Goal: Information Seeking & Learning: Compare options

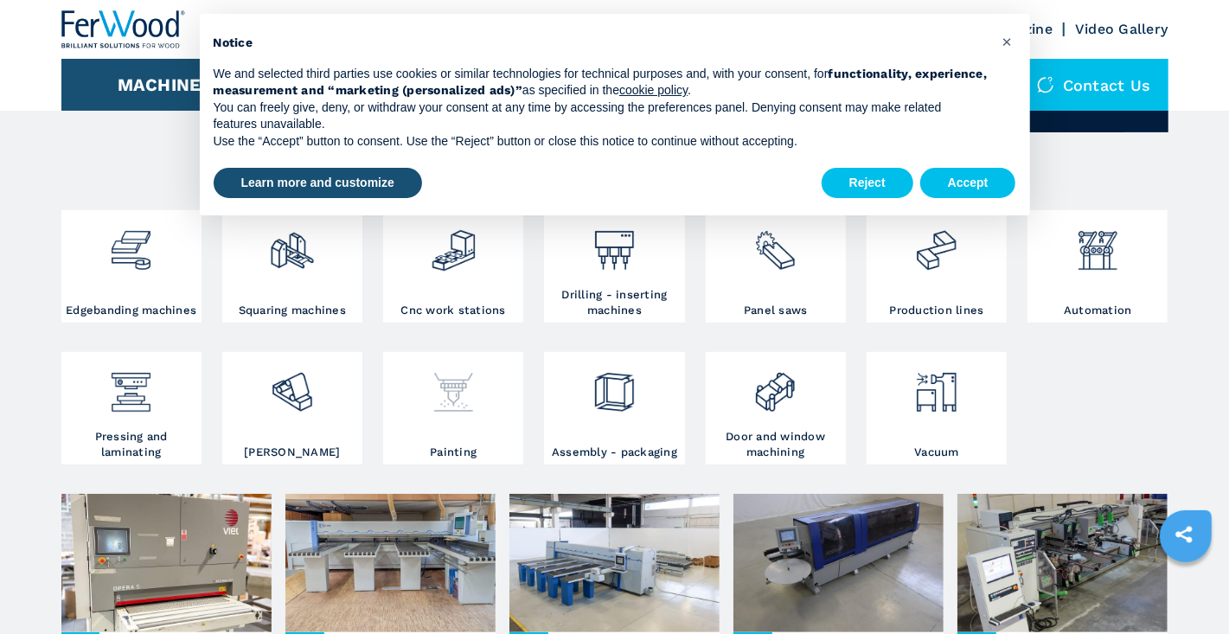
click at [435, 394] on img at bounding box center [454, 385] width 46 height 59
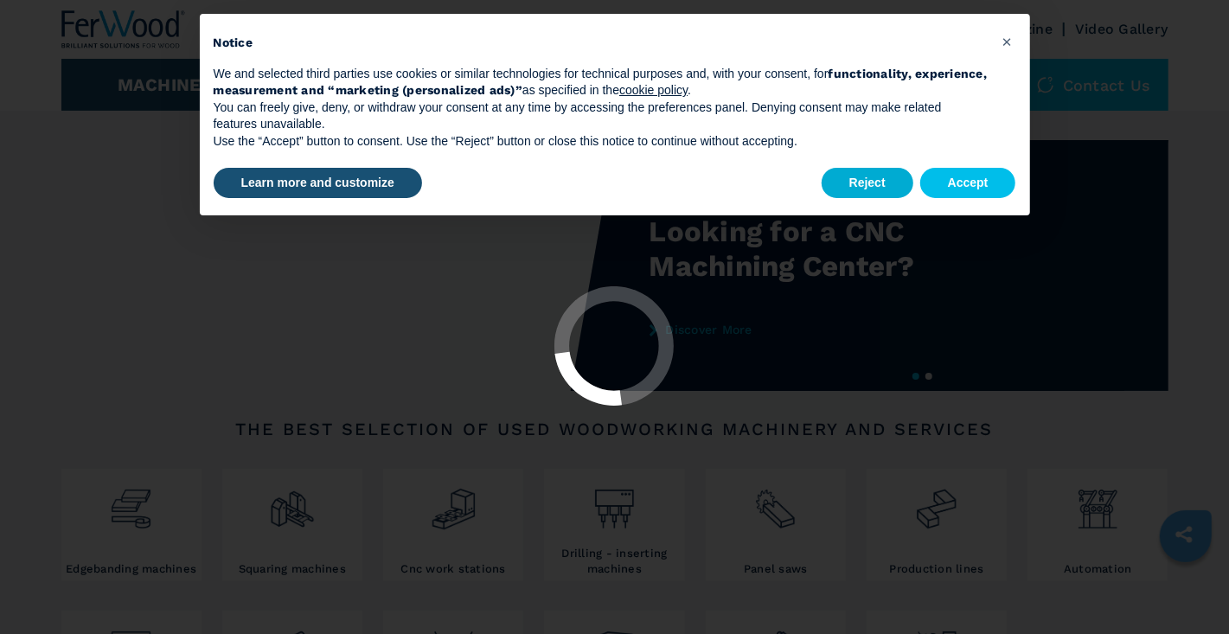
select select "********"
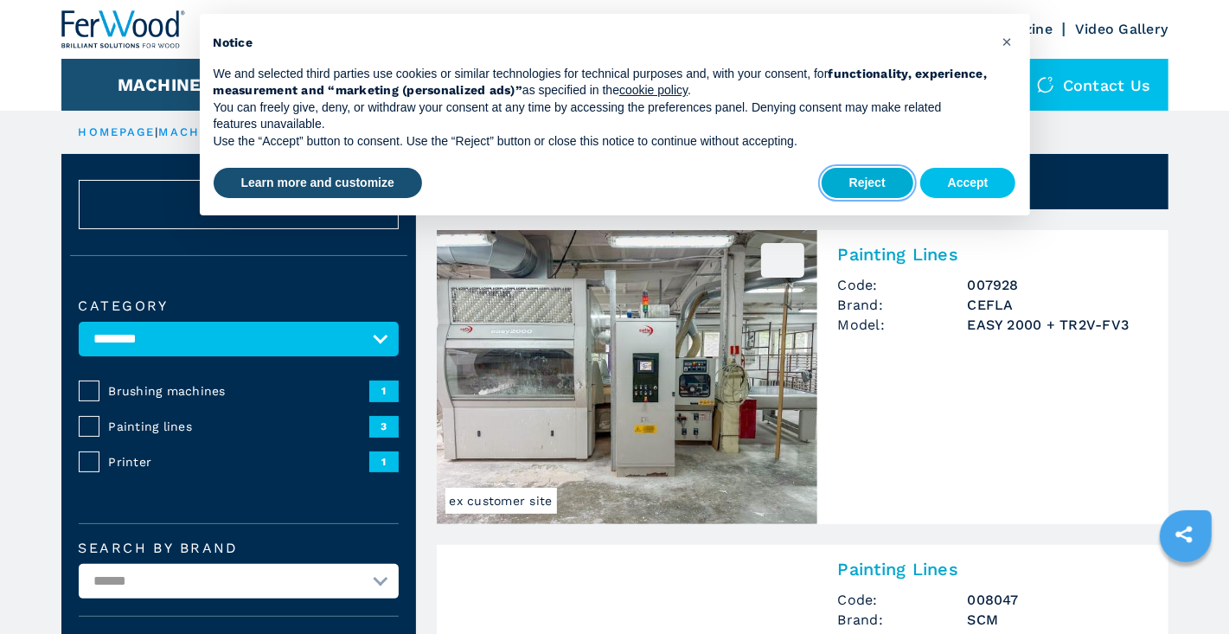
click at [866, 187] on button "Reject" at bounding box center [868, 183] width 92 height 31
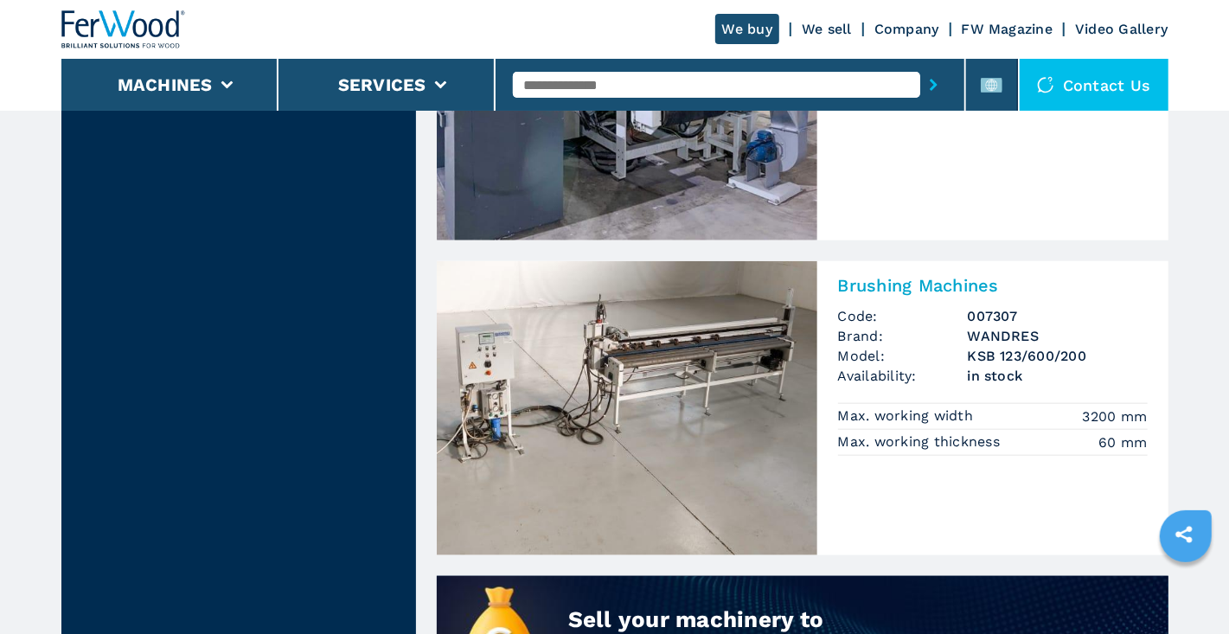
scroll to position [951, 0]
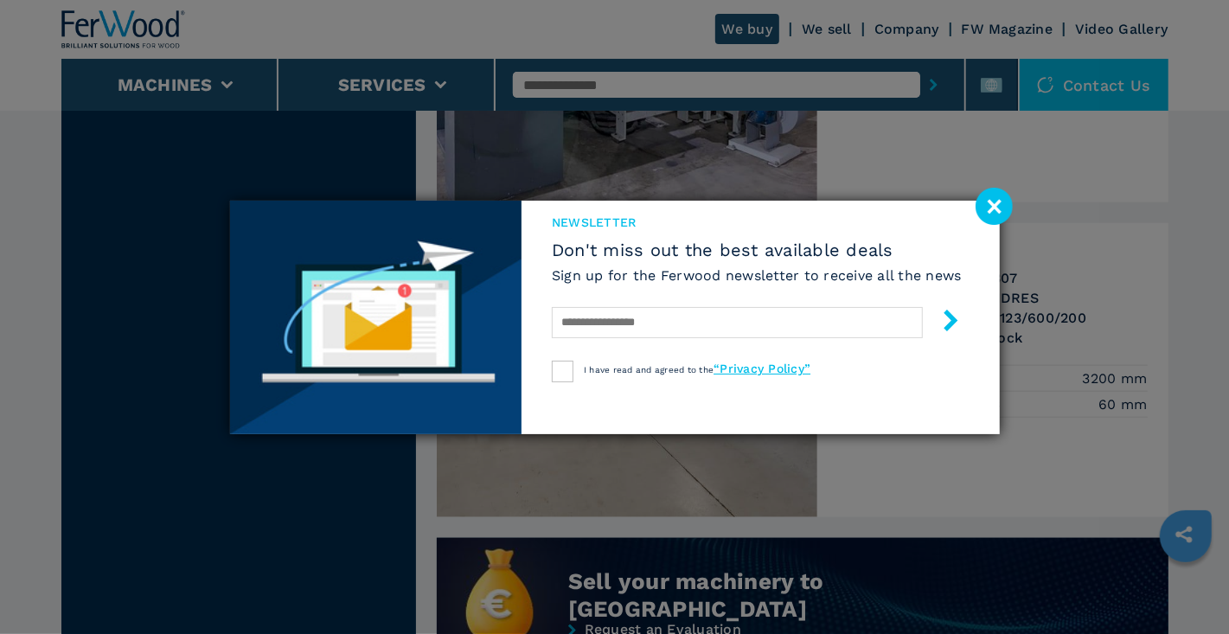
click at [981, 205] on image at bounding box center [993, 206] width 37 height 37
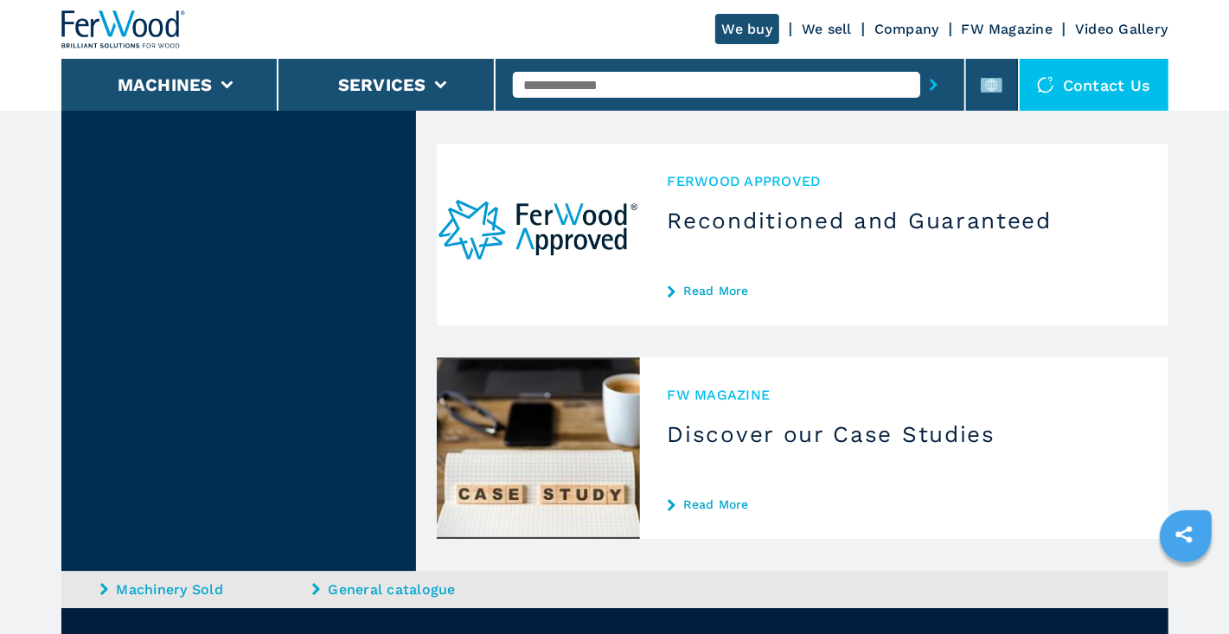
scroll to position [3251, 0]
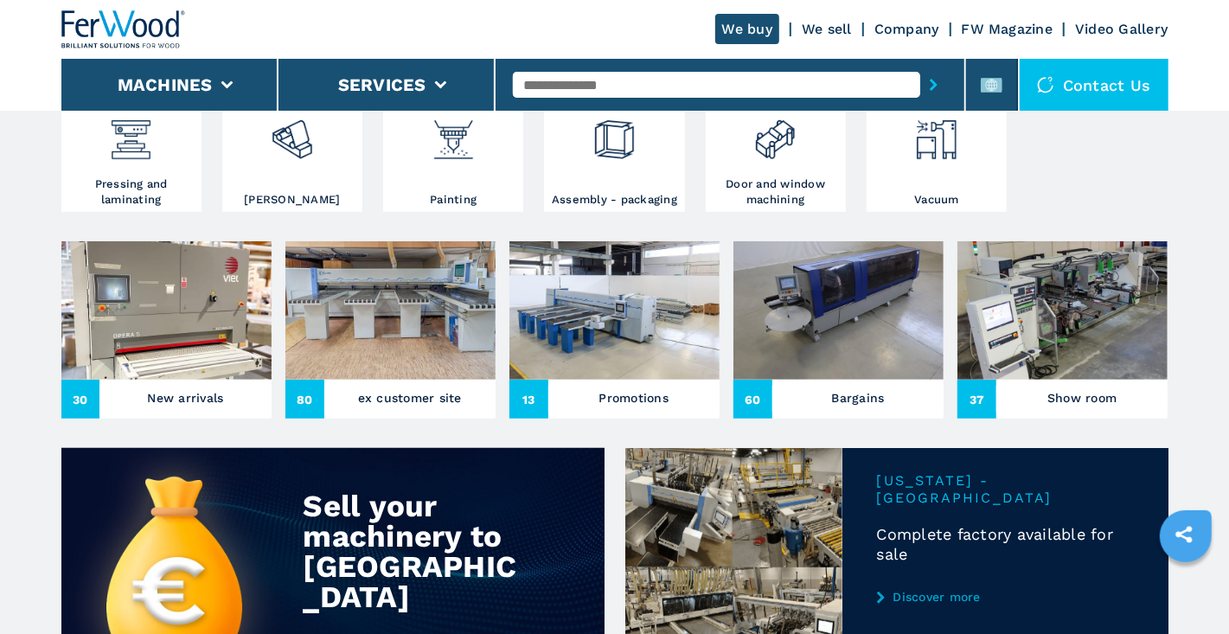
scroll to position [519, 0]
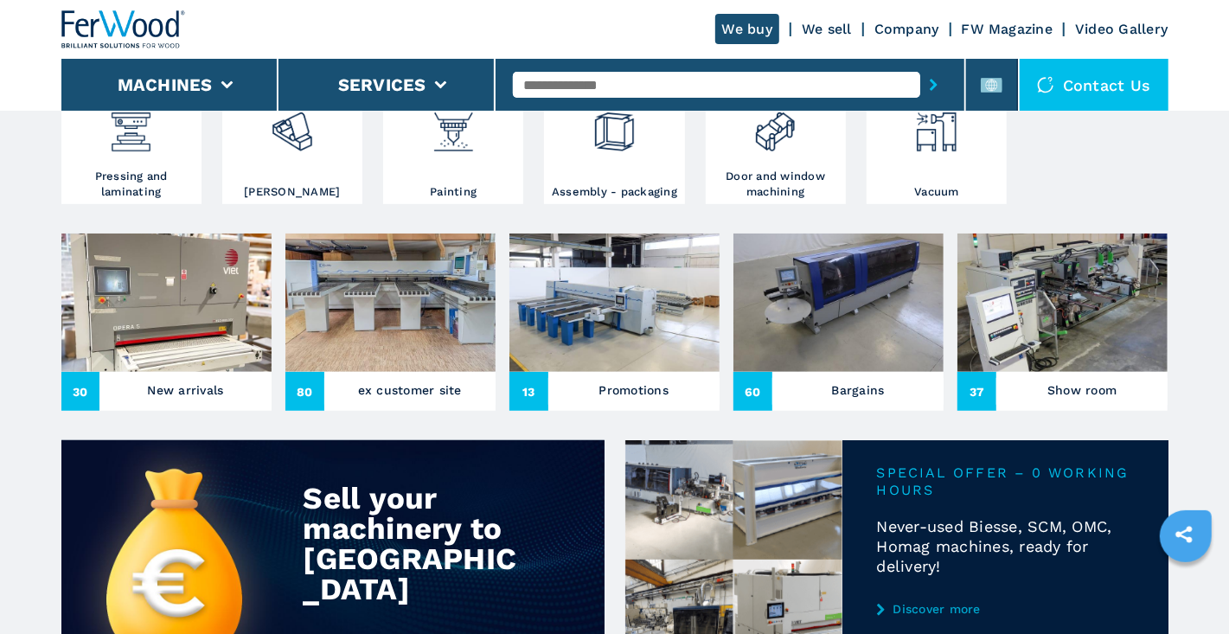
click at [594, 333] on img at bounding box center [614, 302] width 210 height 138
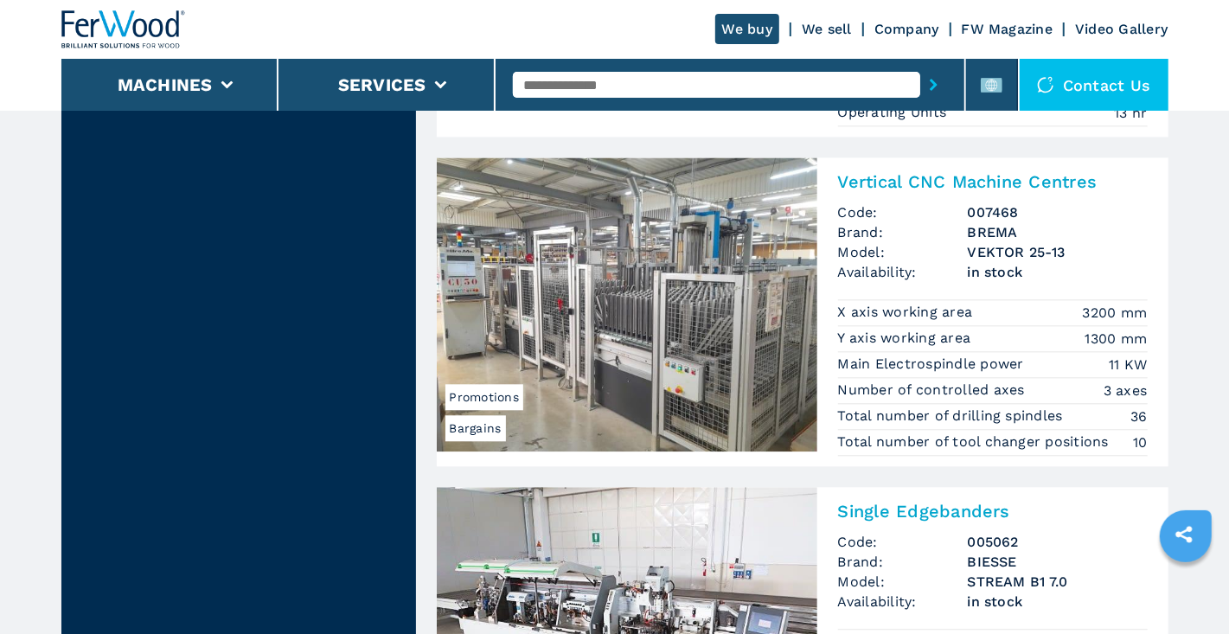
scroll to position [2334, 0]
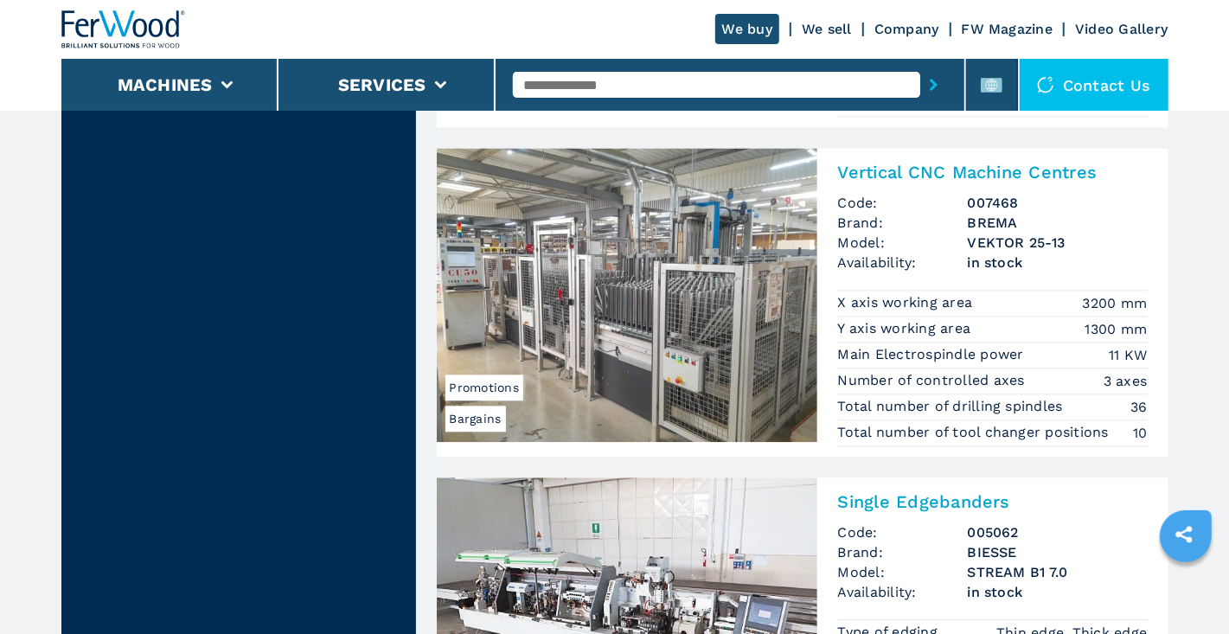
click at [707, 379] on img at bounding box center [627, 295] width 381 height 294
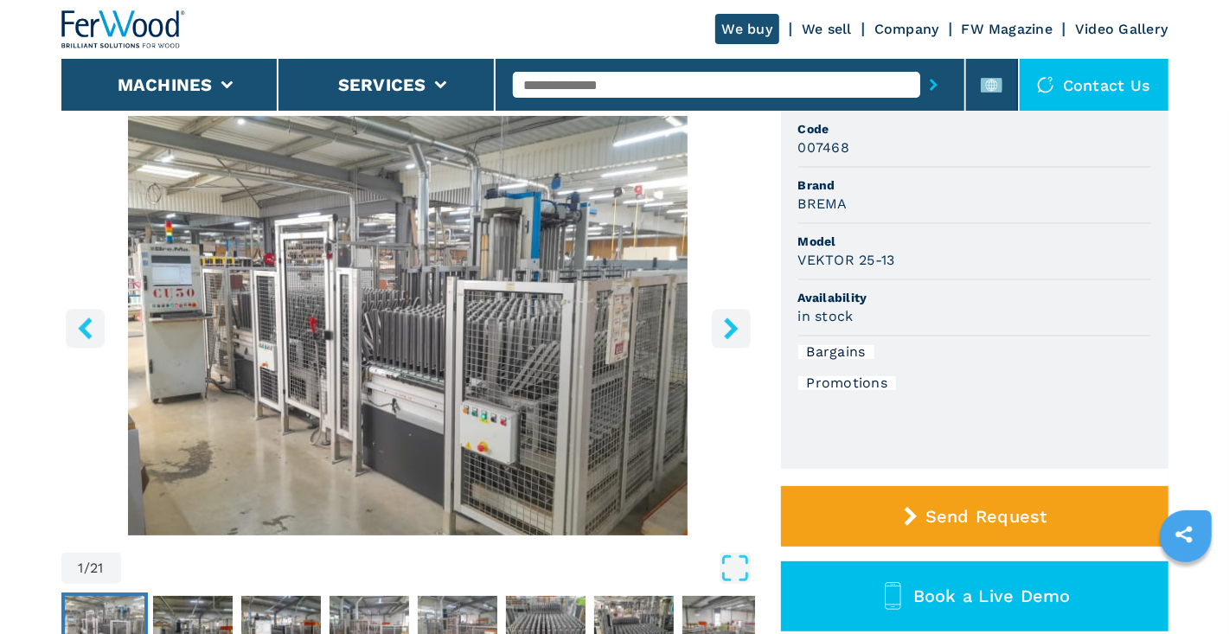
scroll to position [173, 0]
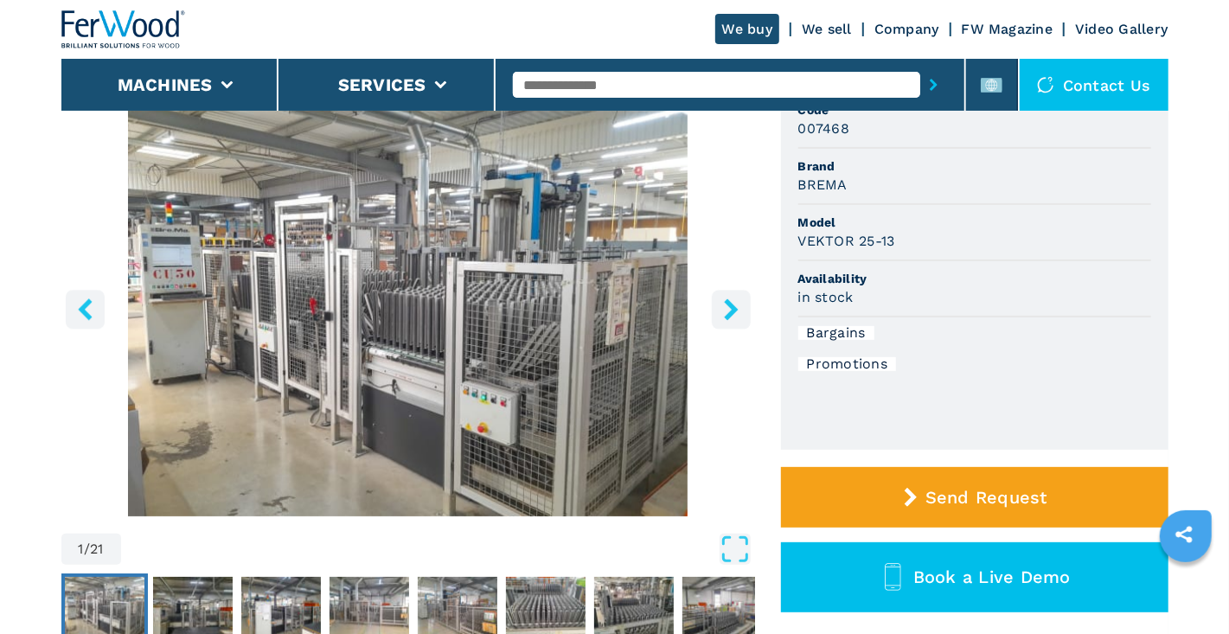
click at [724, 304] on icon "right-button" at bounding box center [731, 309] width 22 height 22
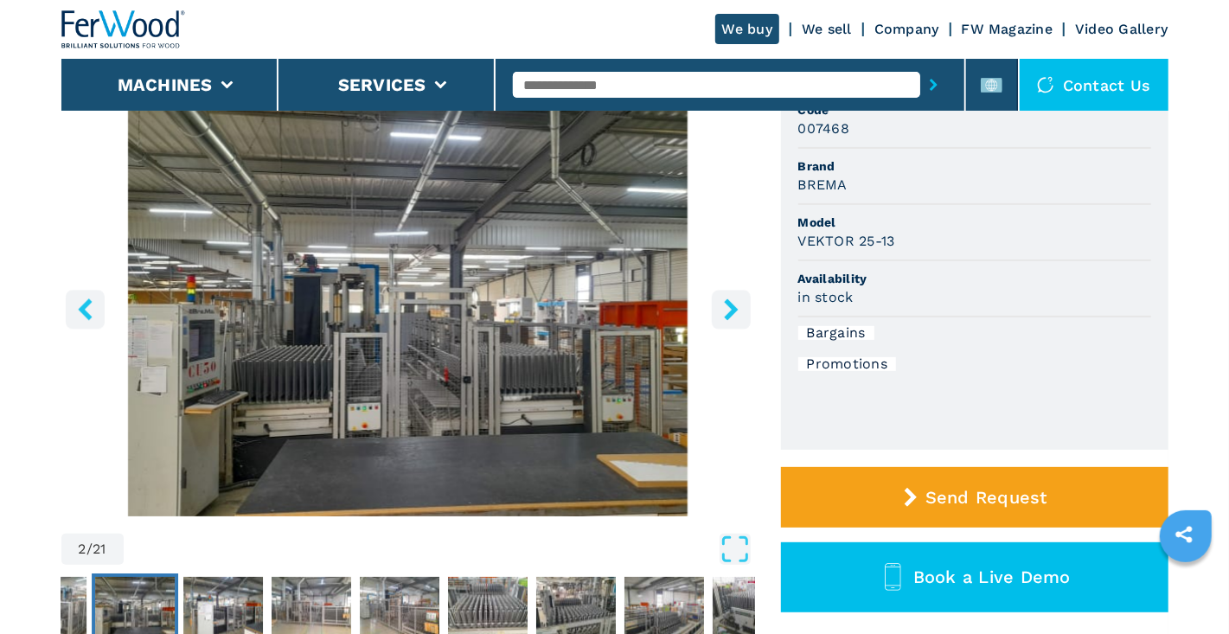
click at [723, 304] on icon "right-button" at bounding box center [731, 309] width 22 height 22
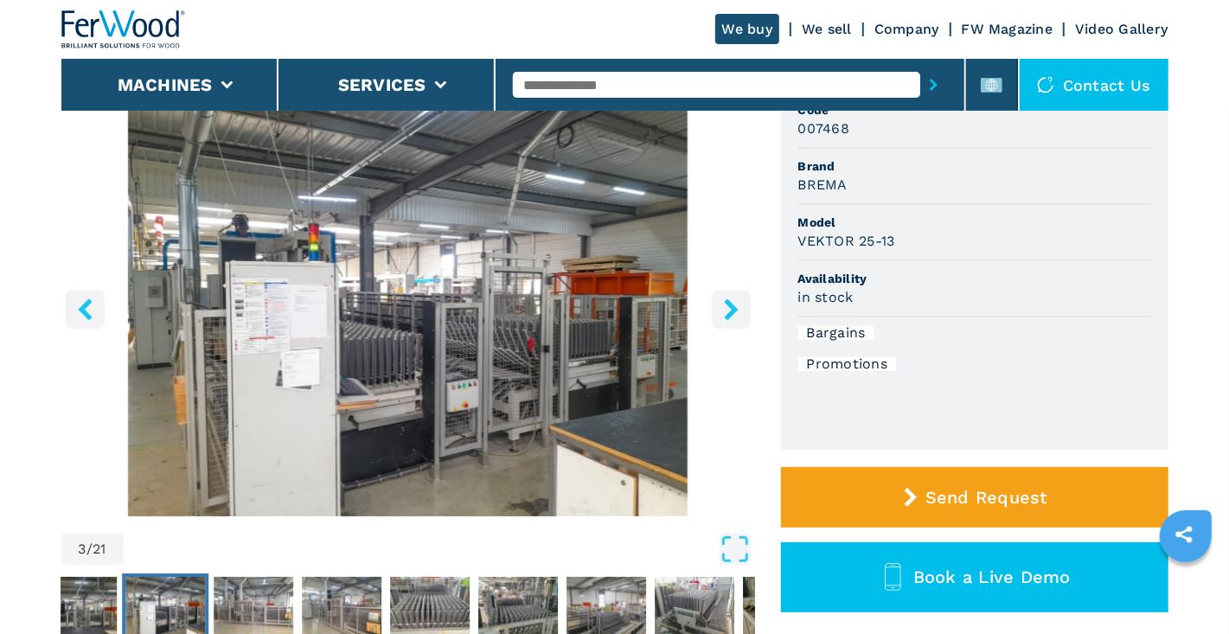
click at [723, 304] on icon "right-button" at bounding box center [731, 309] width 22 height 22
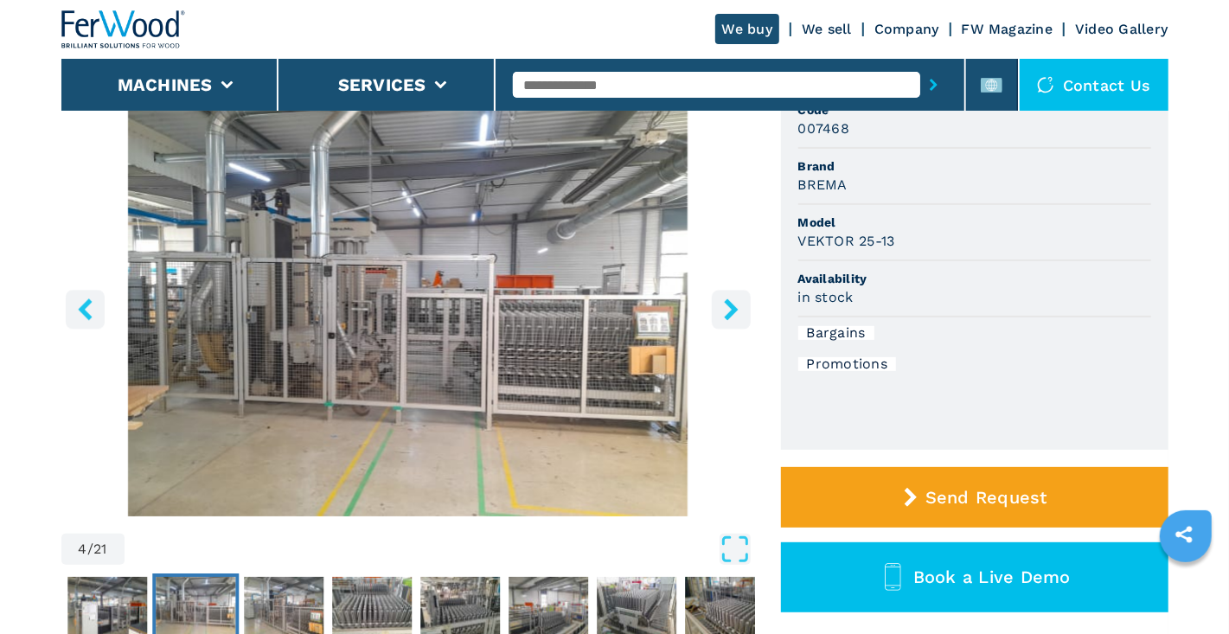
click at [723, 304] on icon "right-button" at bounding box center [731, 309] width 22 height 22
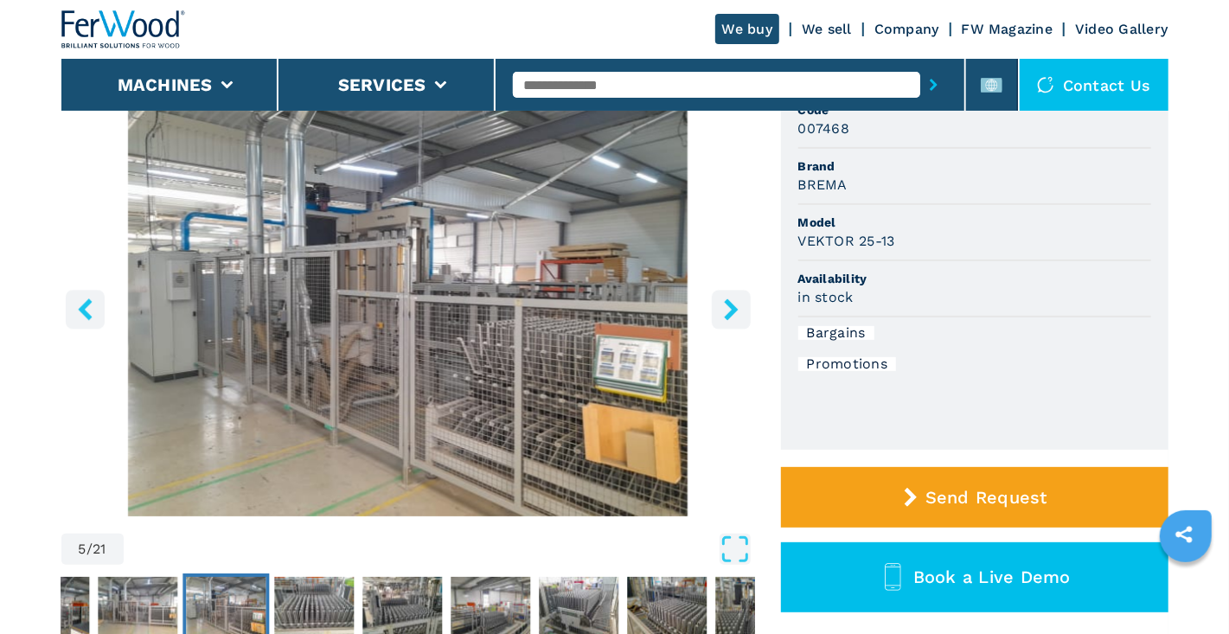
click at [723, 304] on icon "right-button" at bounding box center [731, 309] width 22 height 22
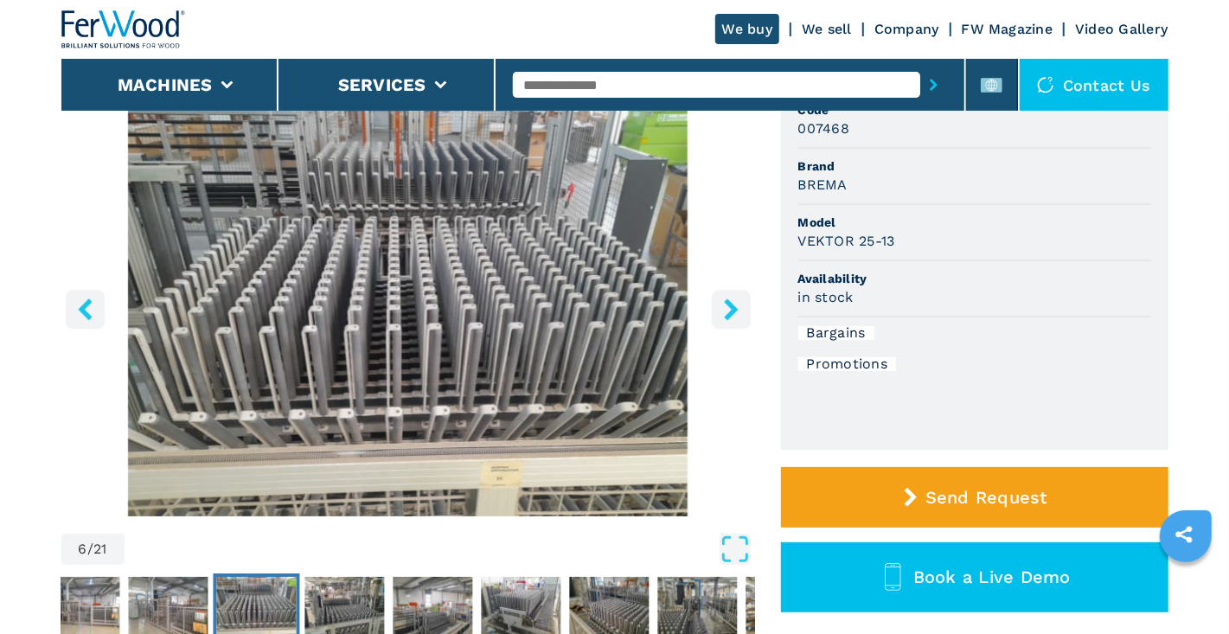
click at [723, 304] on icon "right-button" at bounding box center [731, 309] width 22 height 22
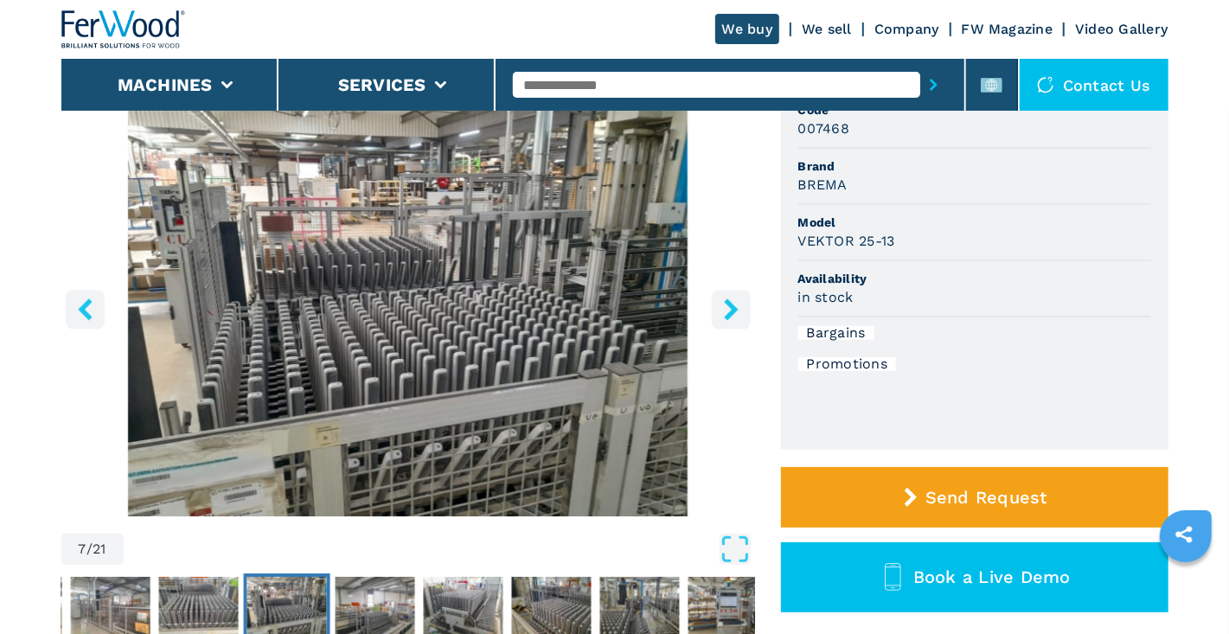
click at [723, 304] on icon "right-button" at bounding box center [731, 309] width 22 height 22
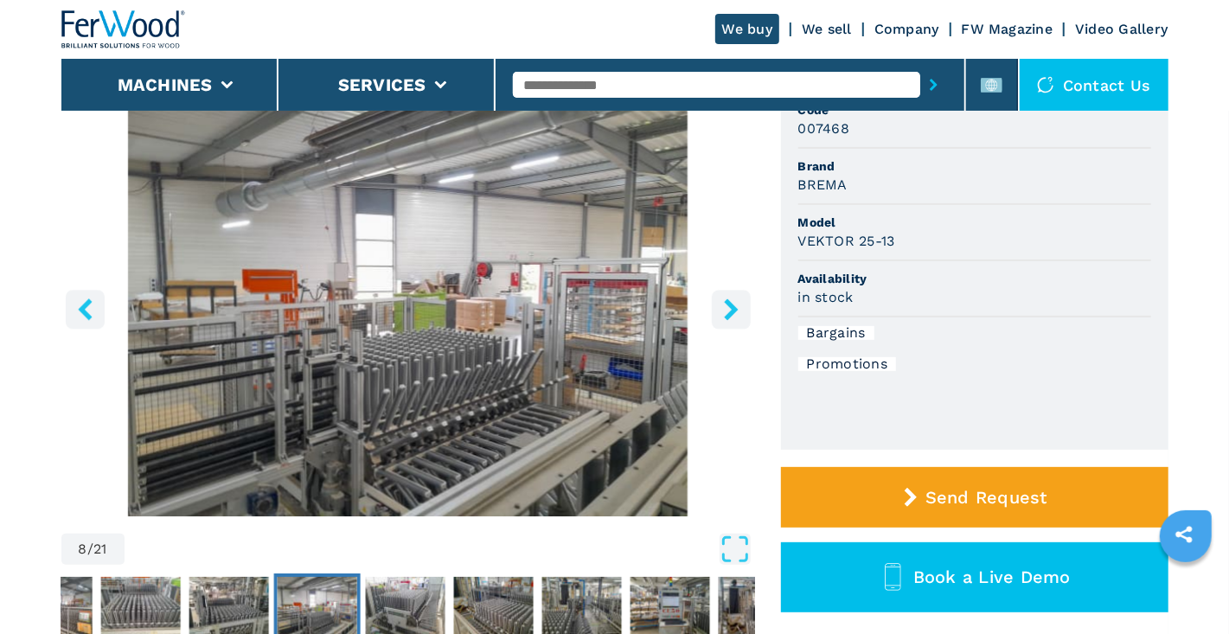
click at [723, 304] on icon "right-button" at bounding box center [731, 309] width 22 height 22
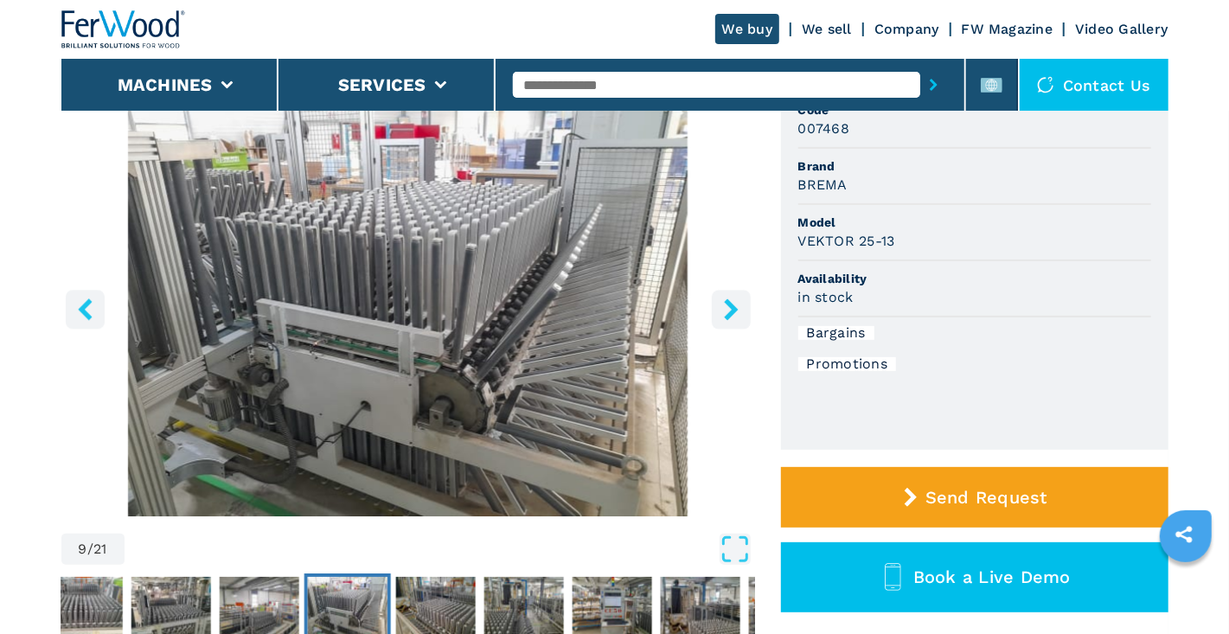
click at [723, 304] on icon "right-button" at bounding box center [731, 309] width 22 height 22
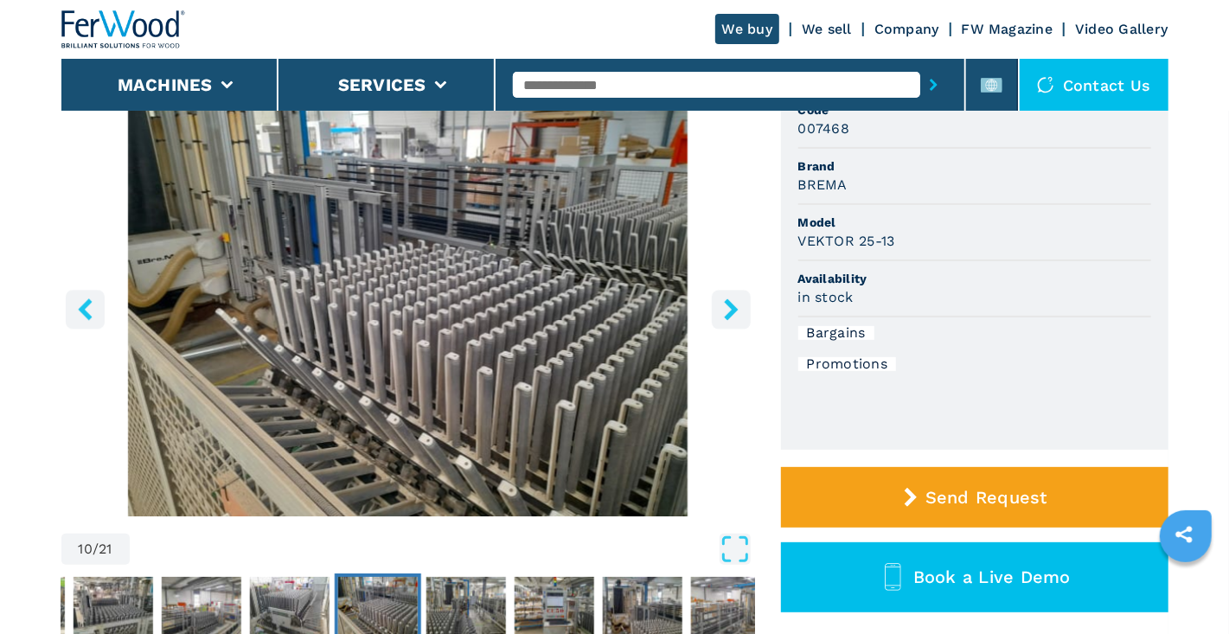
click at [723, 304] on icon "right-button" at bounding box center [731, 309] width 22 height 22
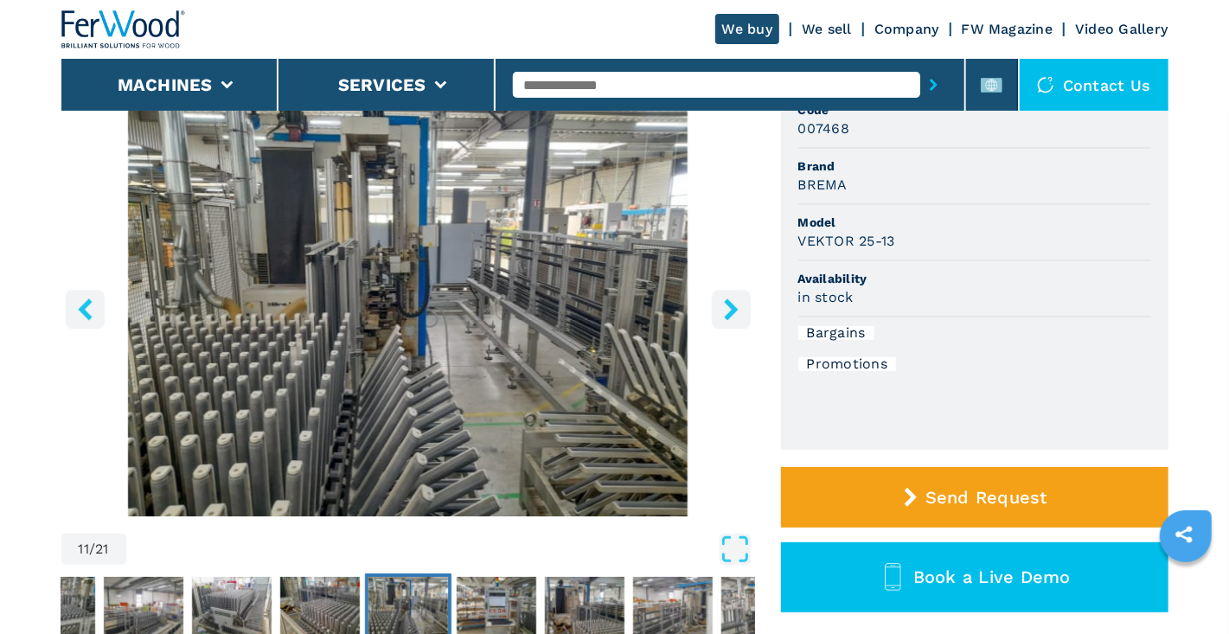
click at [723, 304] on icon "right-button" at bounding box center [731, 309] width 22 height 22
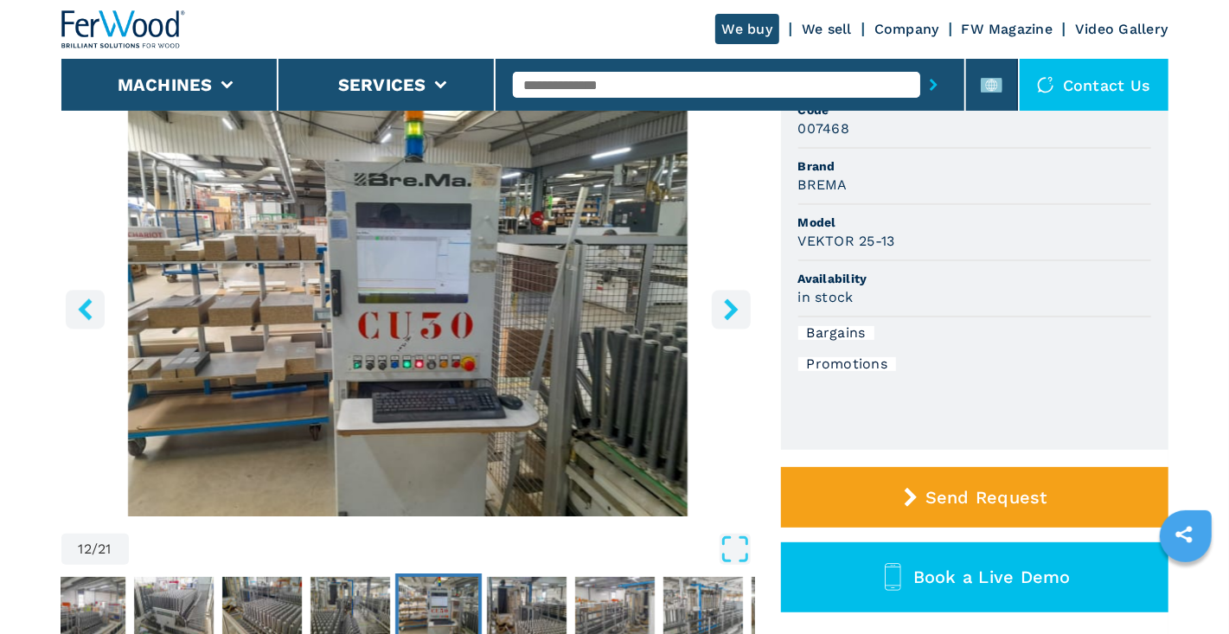
click at [723, 304] on icon "right-button" at bounding box center [731, 309] width 22 height 22
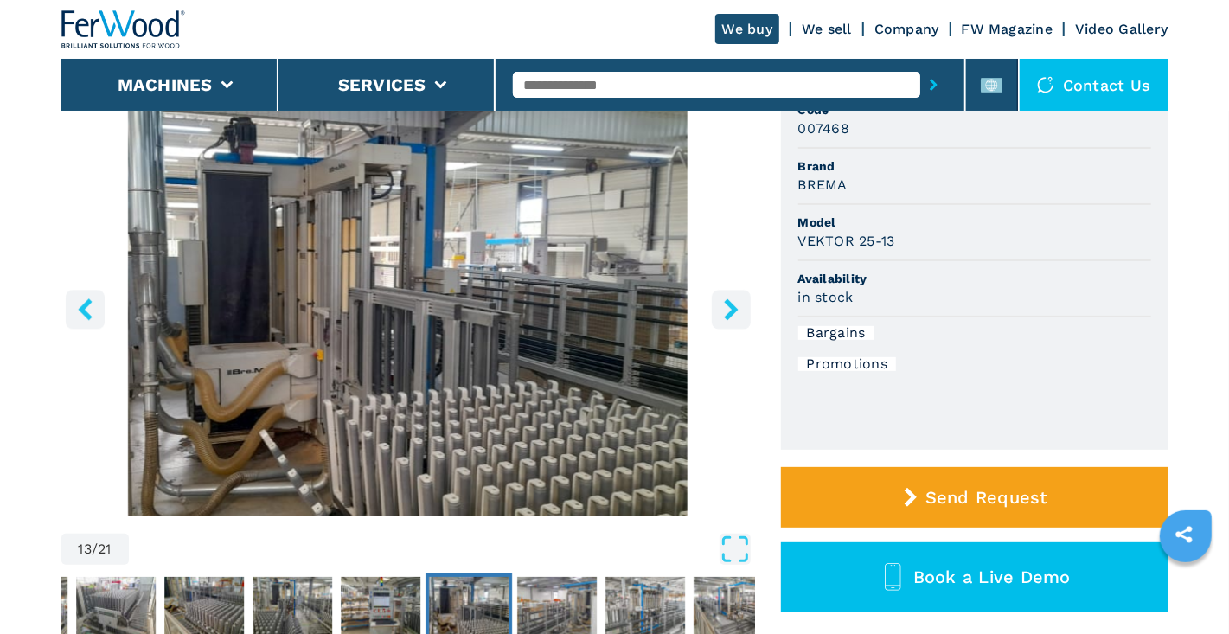
click at [723, 304] on icon "right-button" at bounding box center [731, 309] width 22 height 22
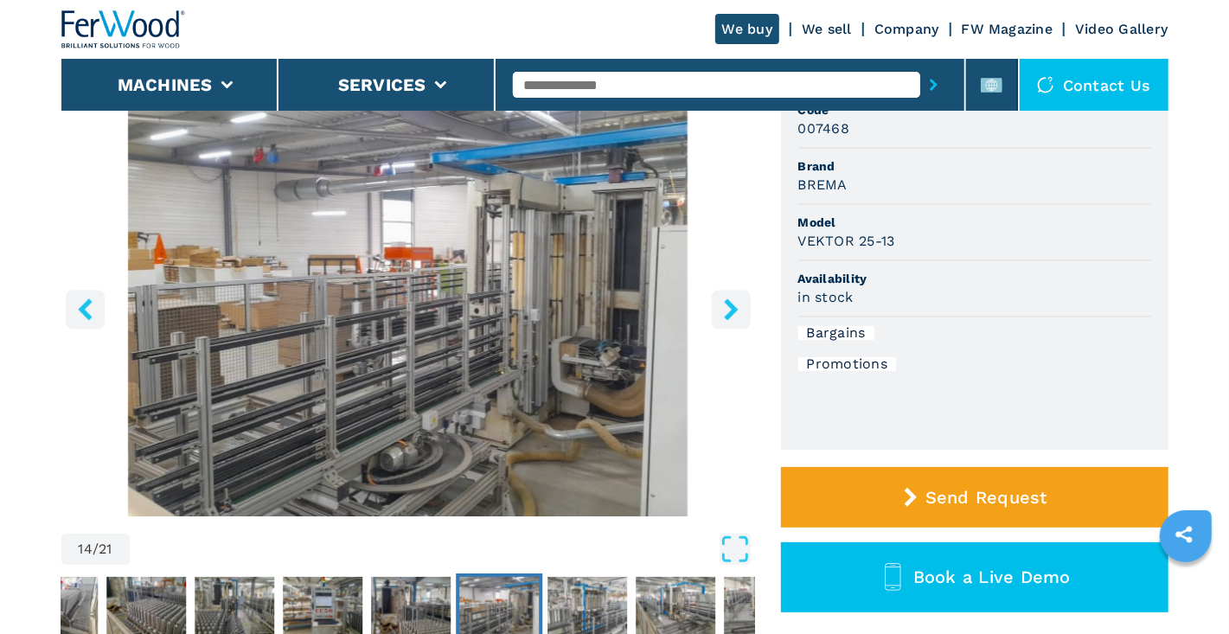
click at [723, 304] on icon "right-button" at bounding box center [731, 309] width 22 height 22
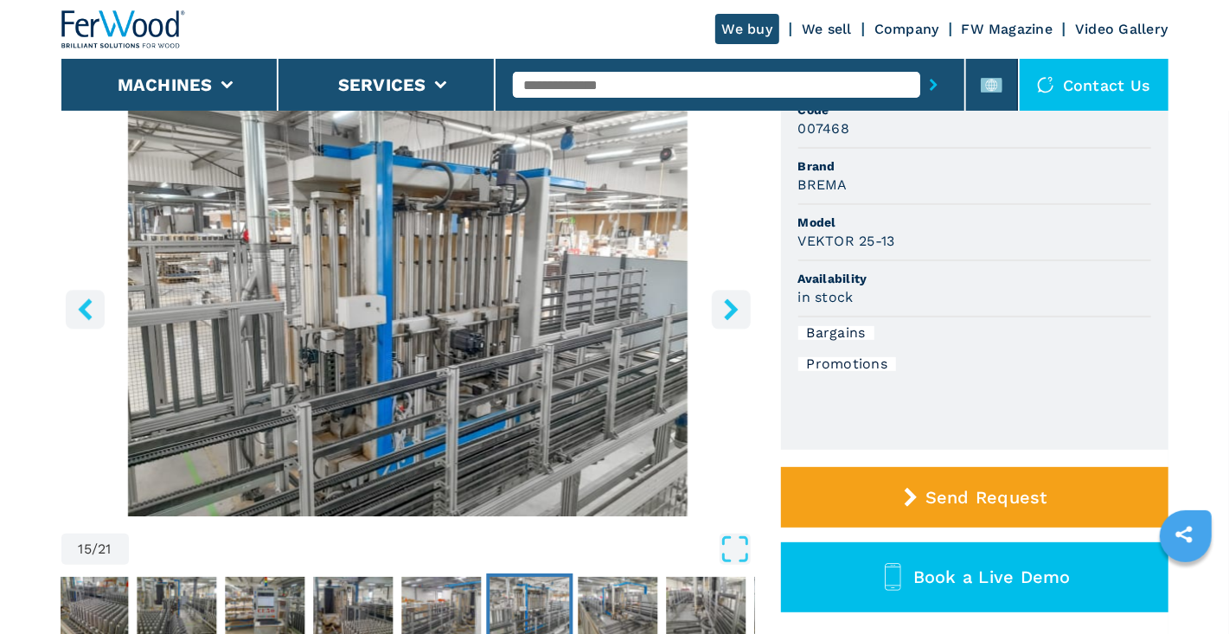
click at [723, 304] on icon "right-button" at bounding box center [731, 309] width 22 height 22
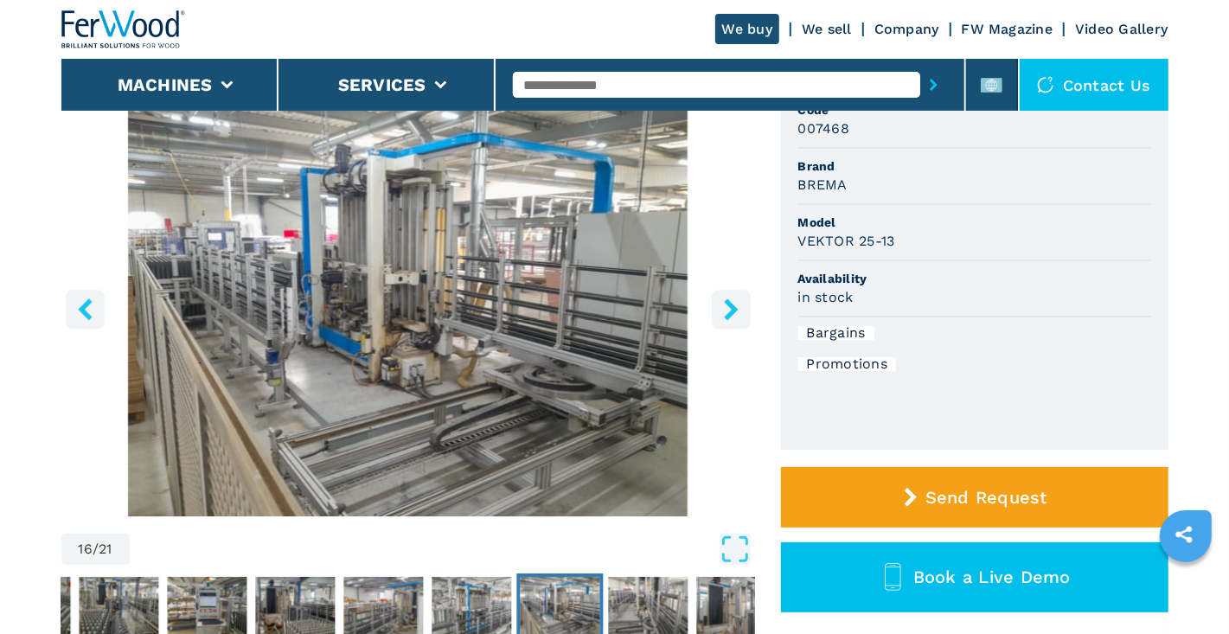
click at [723, 304] on icon "right-button" at bounding box center [731, 309] width 22 height 22
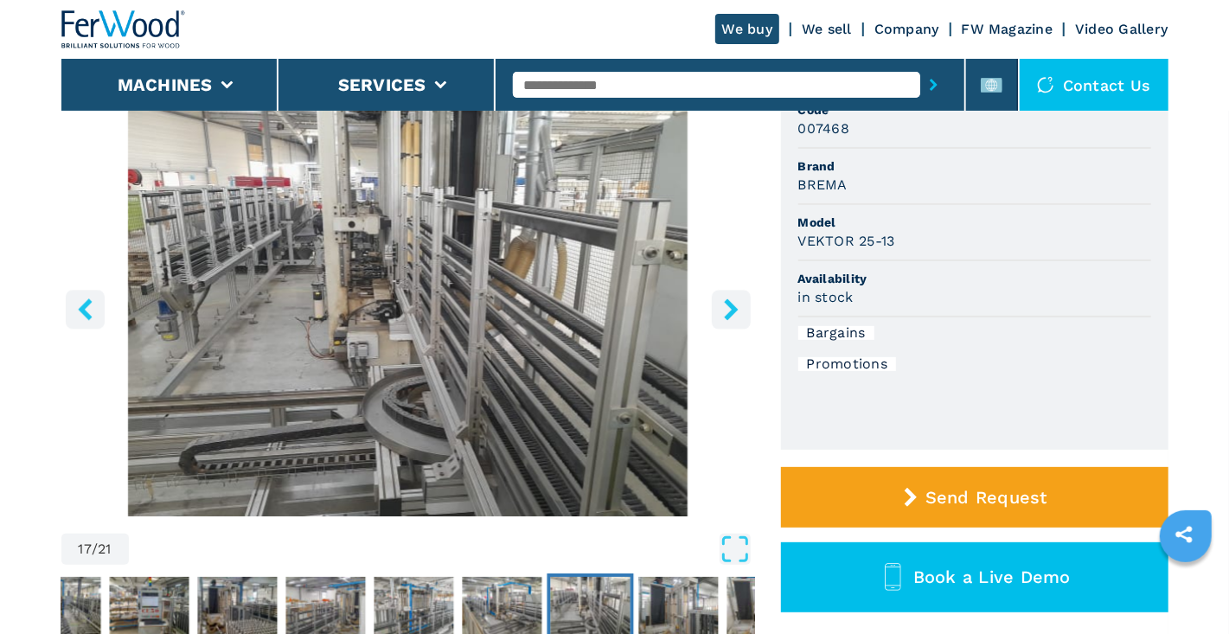
click at [723, 304] on icon "right-button" at bounding box center [731, 309] width 22 height 22
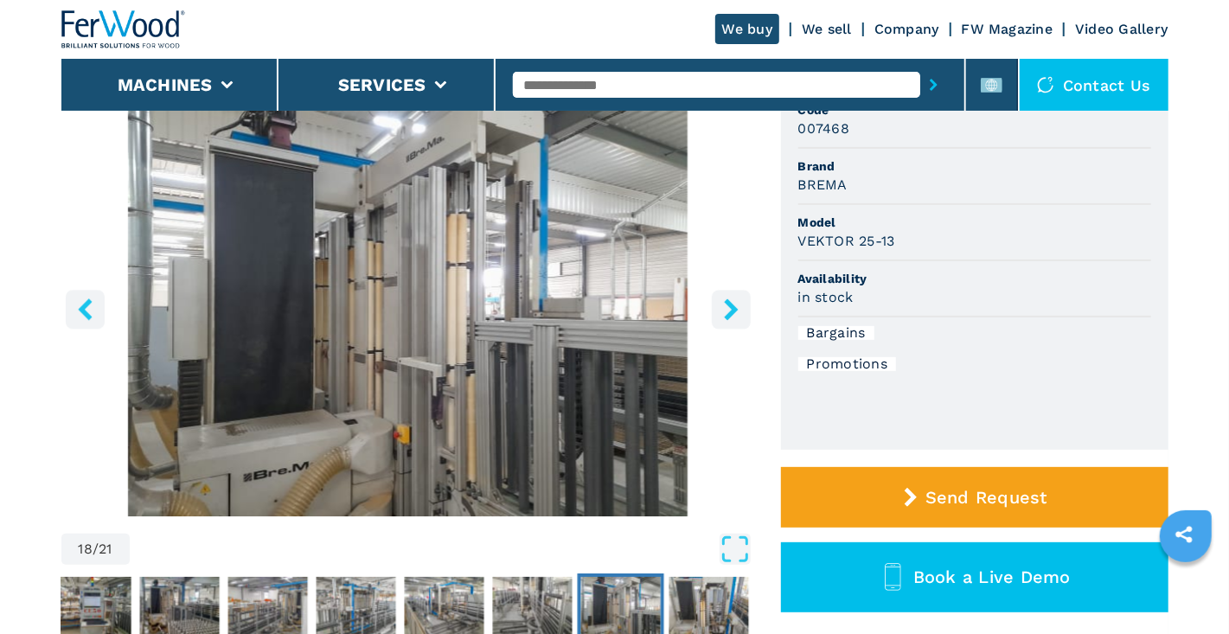
click at [723, 304] on icon "right-button" at bounding box center [731, 309] width 22 height 22
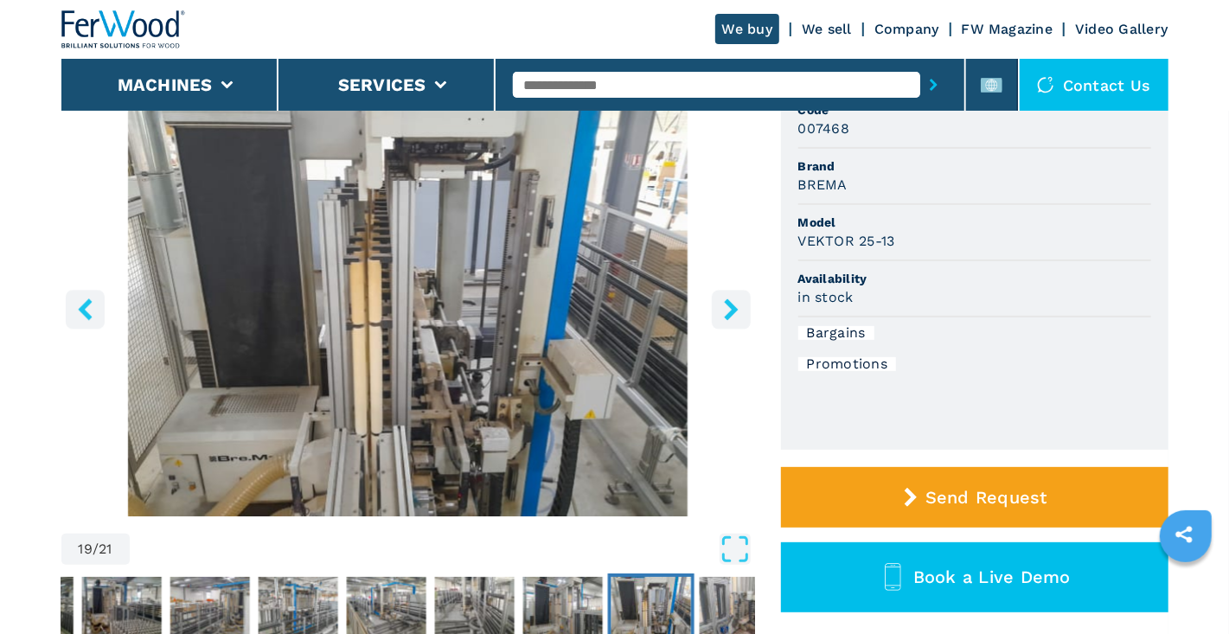
click at [723, 304] on icon "right-button" at bounding box center [731, 309] width 22 height 22
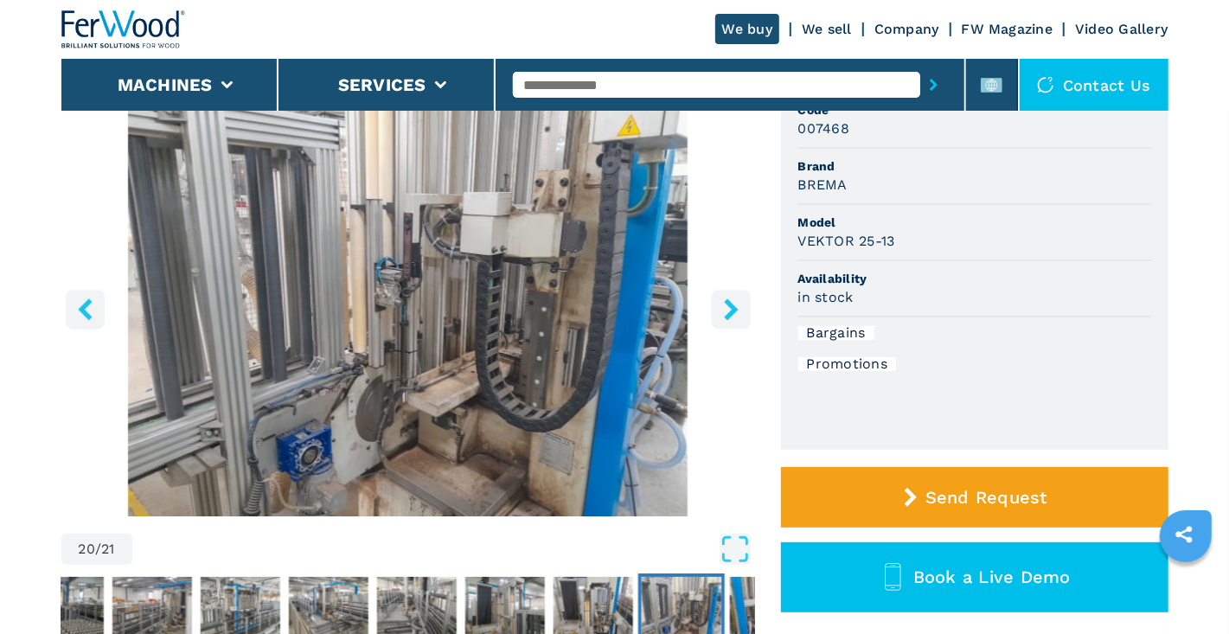
click at [723, 304] on icon "right-button" at bounding box center [731, 309] width 22 height 22
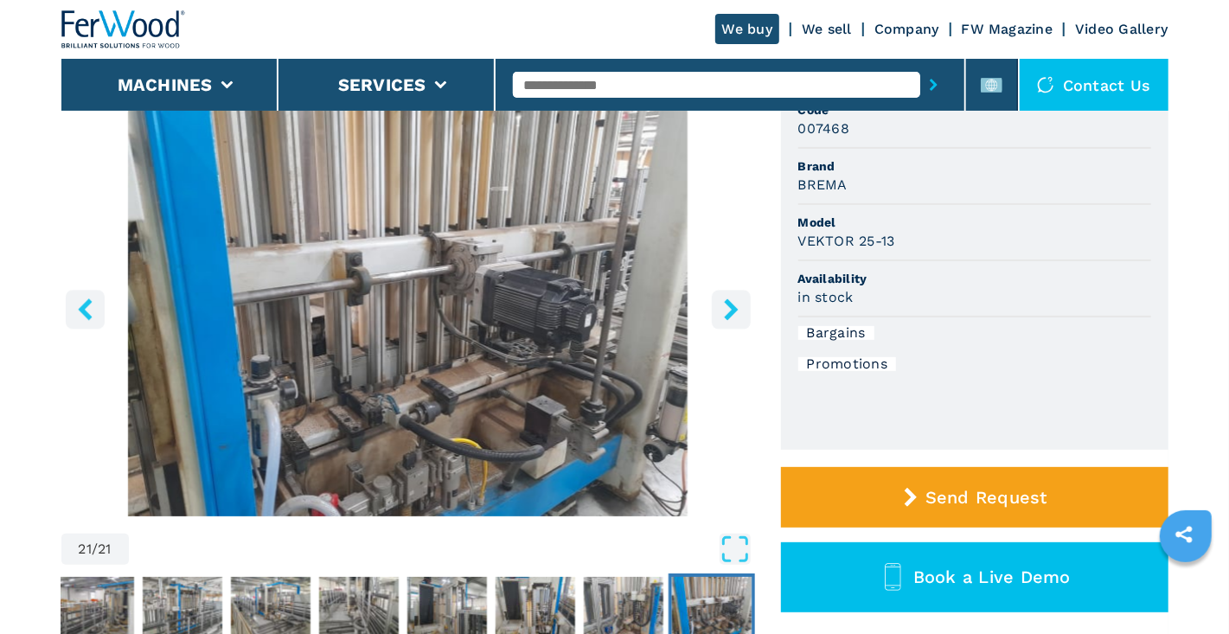
click at [723, 304] on icon "right-button" at bounding box center [731, 309] width 22 height 22
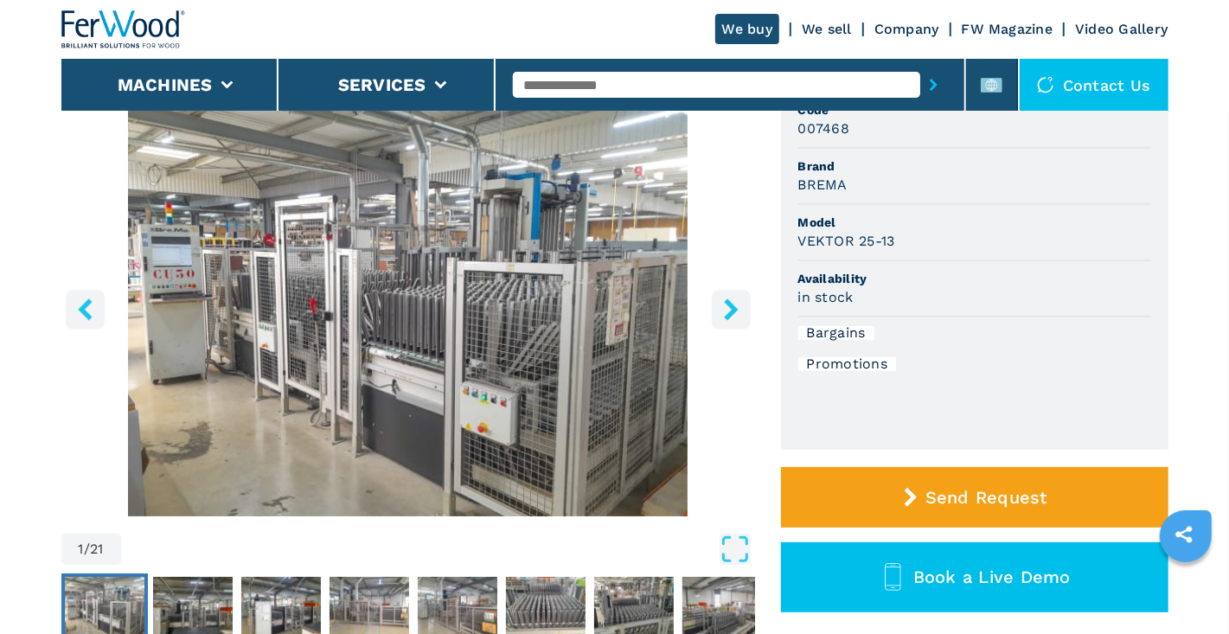
click at [723, 304] on icon "right-button" at bounding box center [731, 309] width 22 height 22
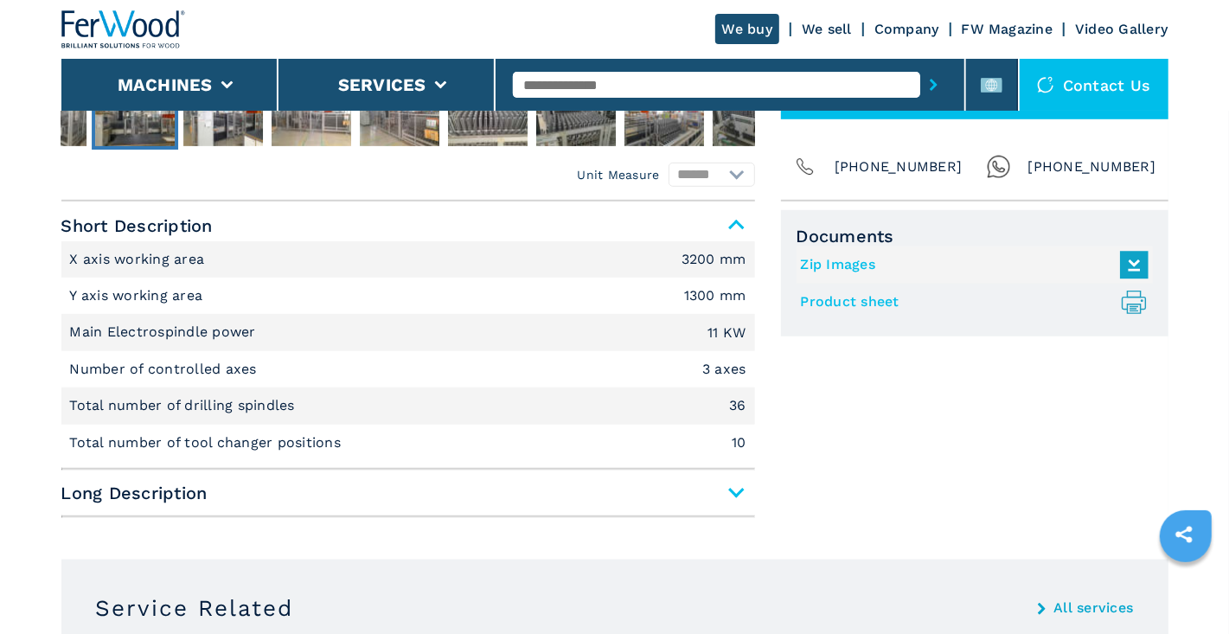
scroll to position [691, 0]
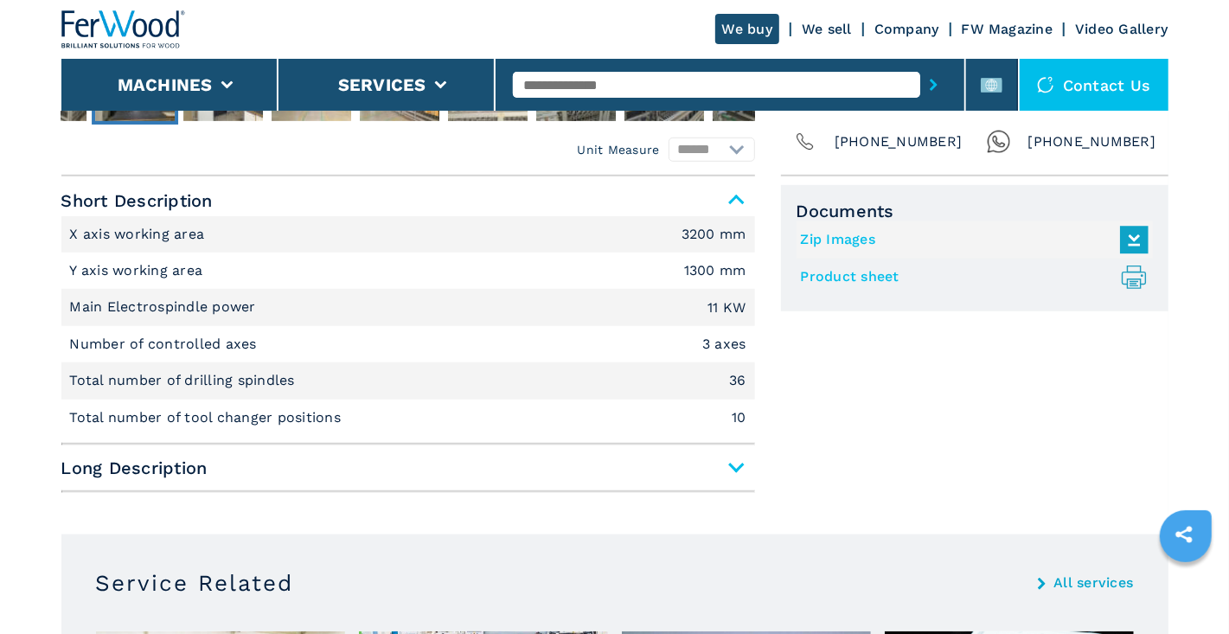
click at [732, 466] on span "Long Description" at bounding box center [408, 467] width 694 height 31
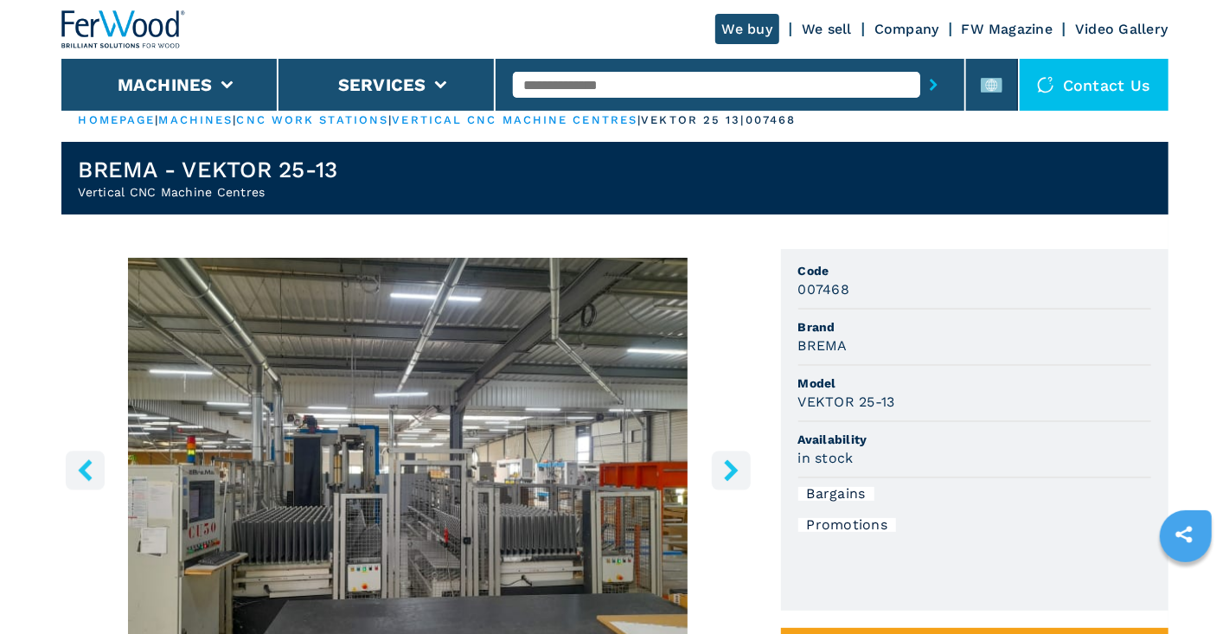
scroll to position [0, 0]
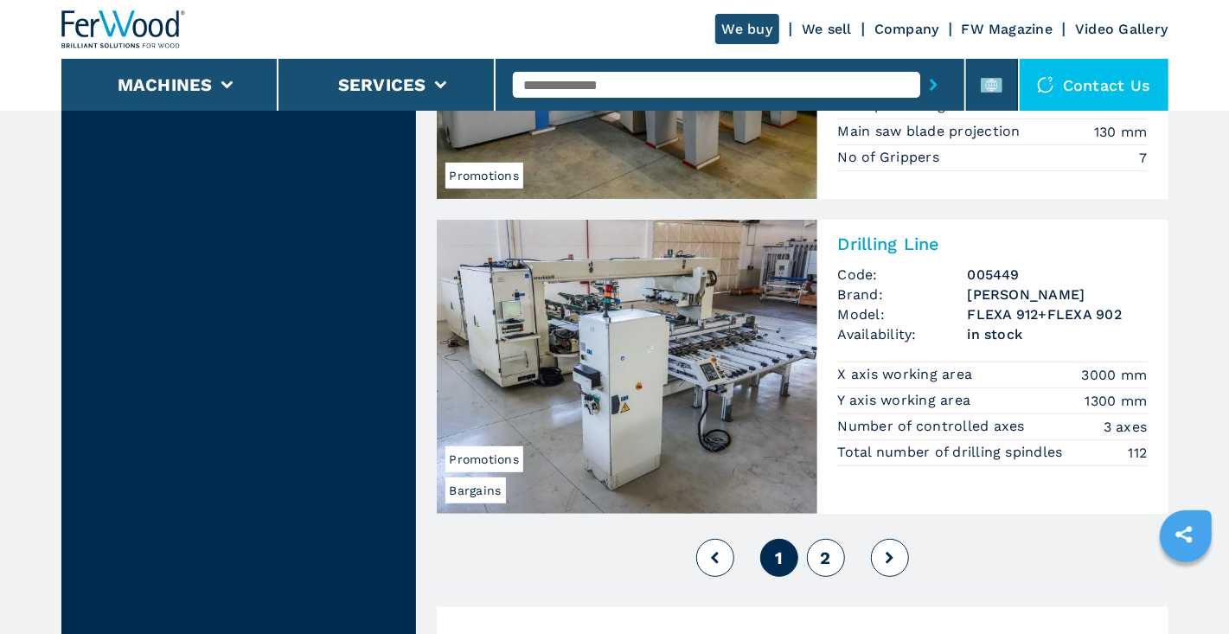
scroll to position [4150, 0]
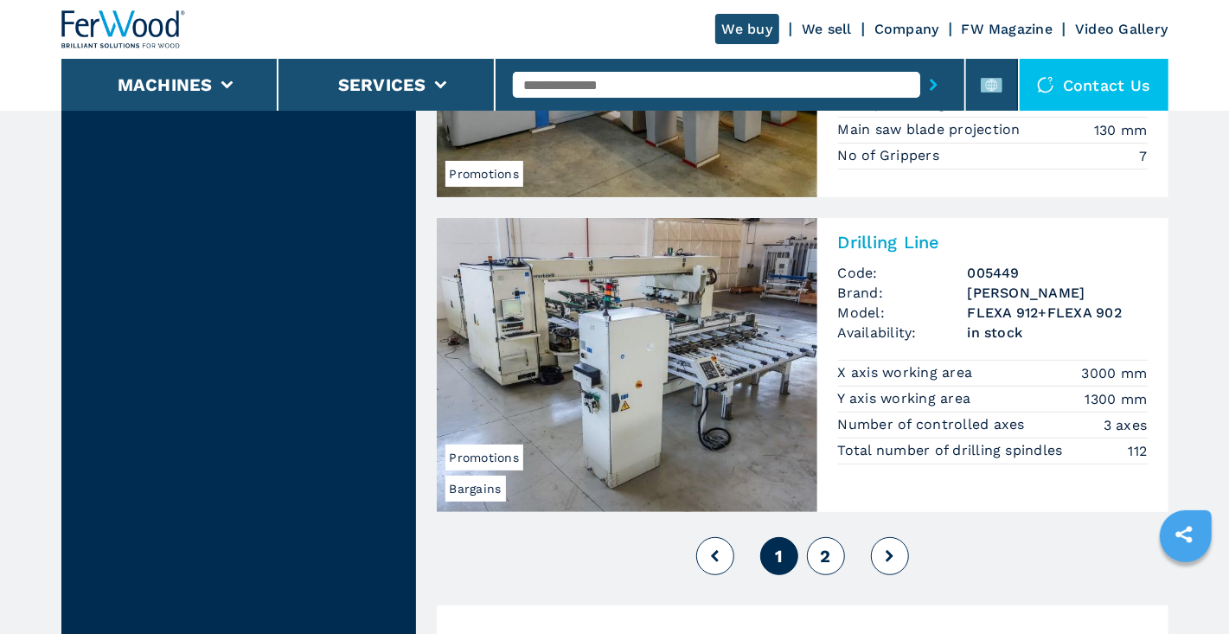
click at [825, 546] on span "2" at bounding box center [825, 556] width 10 height 21
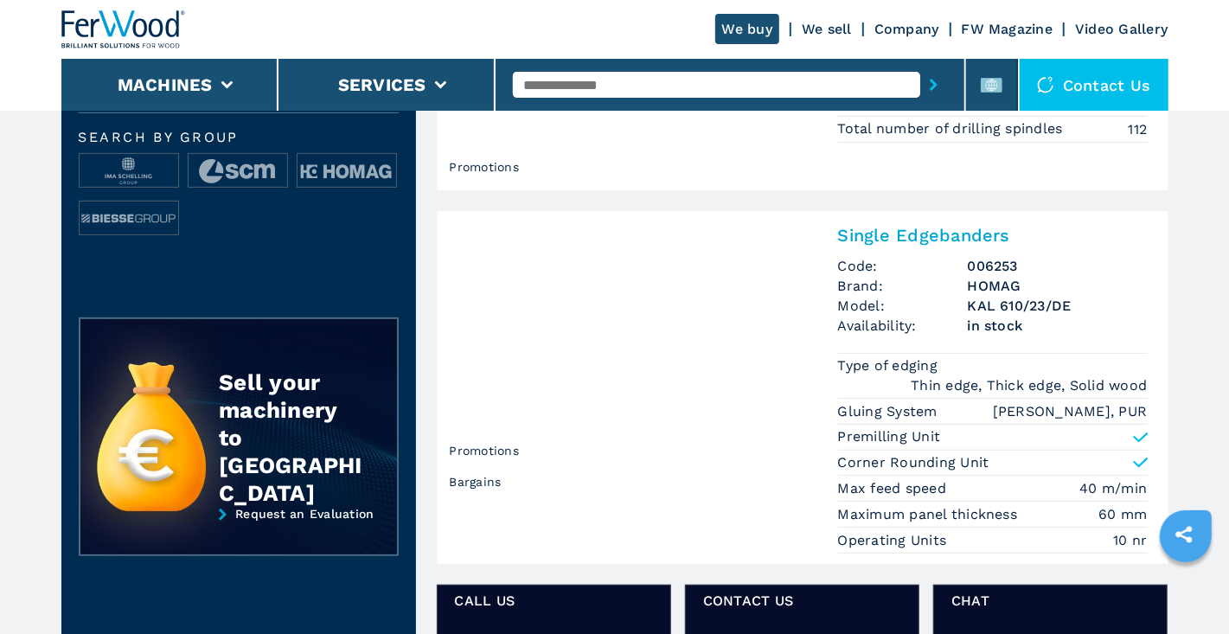
scroll to position [345, 0]
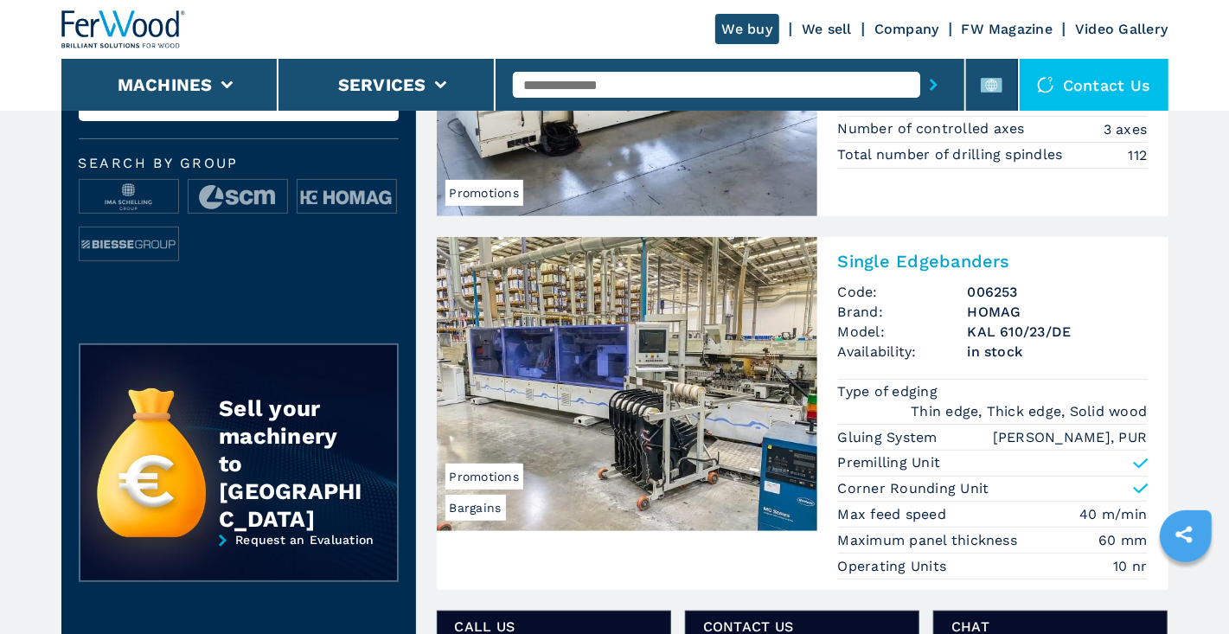
click at [725, 425] on img at bounding box center [627, 384] width 381 height 294
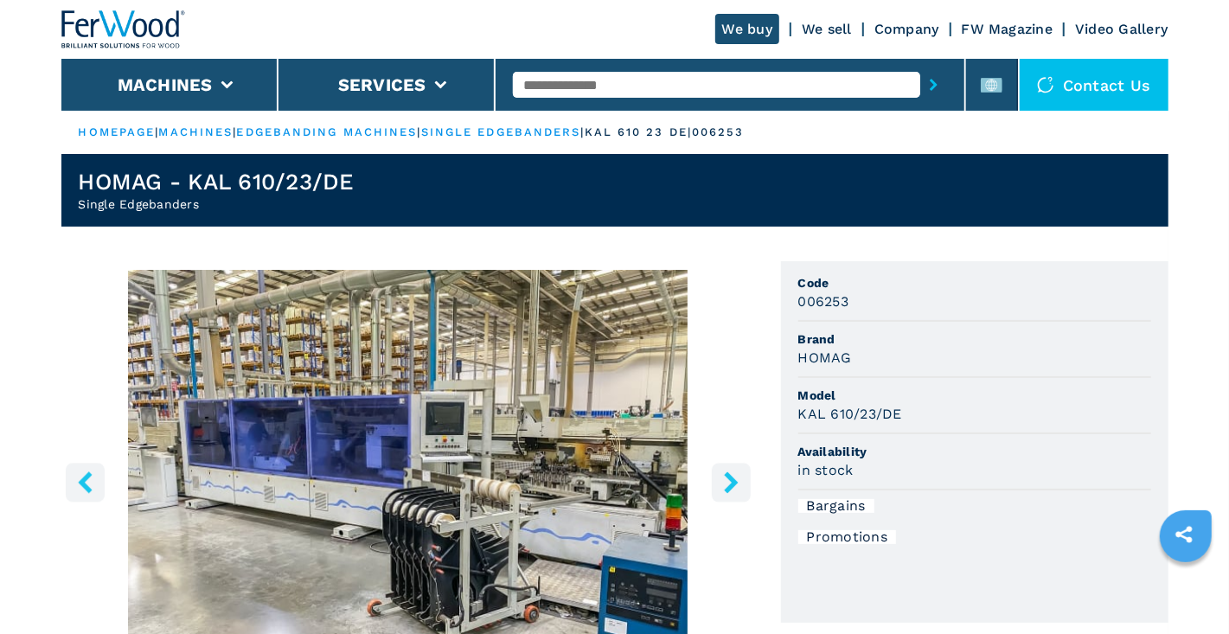
scroll to position [86, 0]
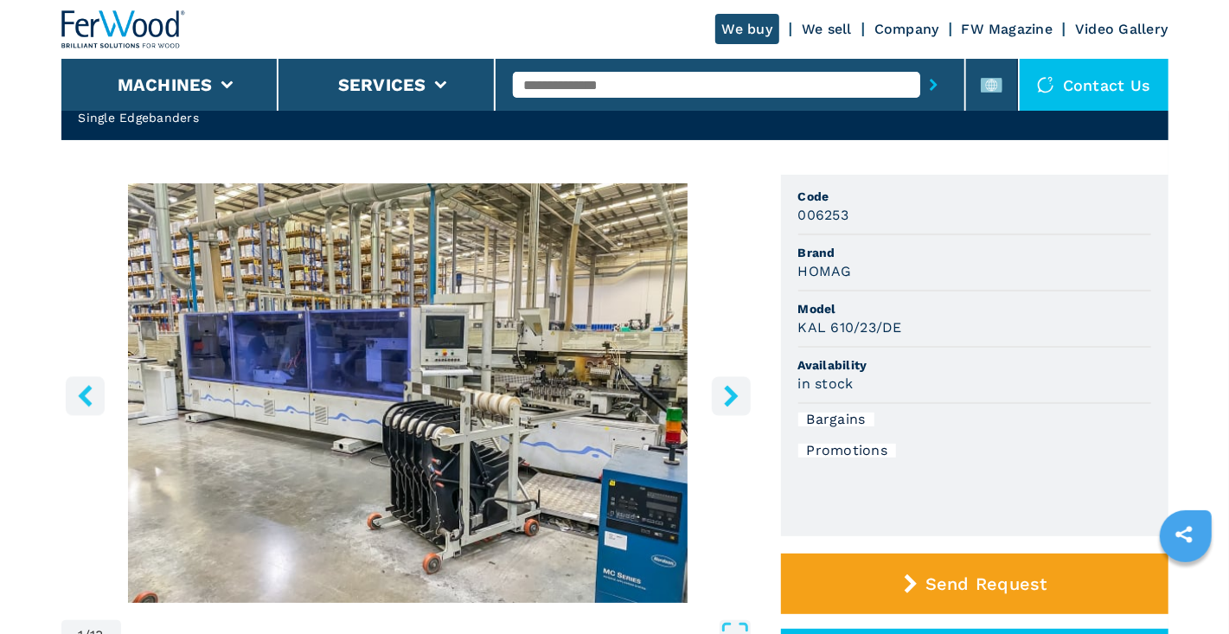
click at [730, 389] on icon "right-button" at bounding box center [731, 396] width 14 height 22
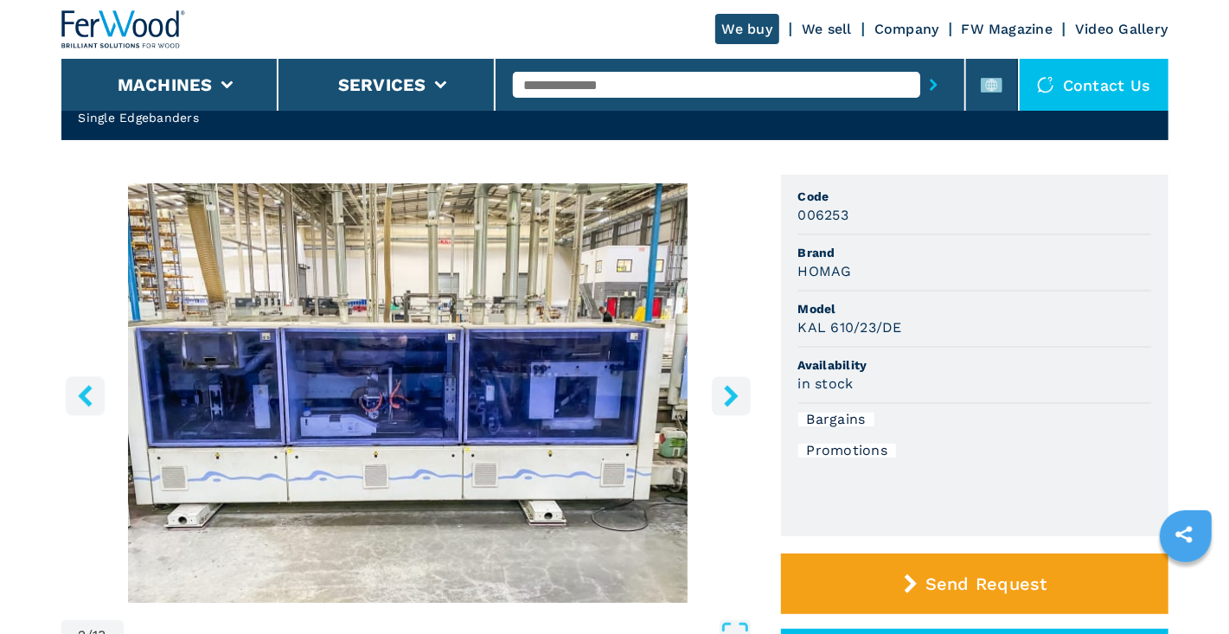
click at [730, 389] on icon "right-button" at bounding box center [731, 396] width 14 height 22
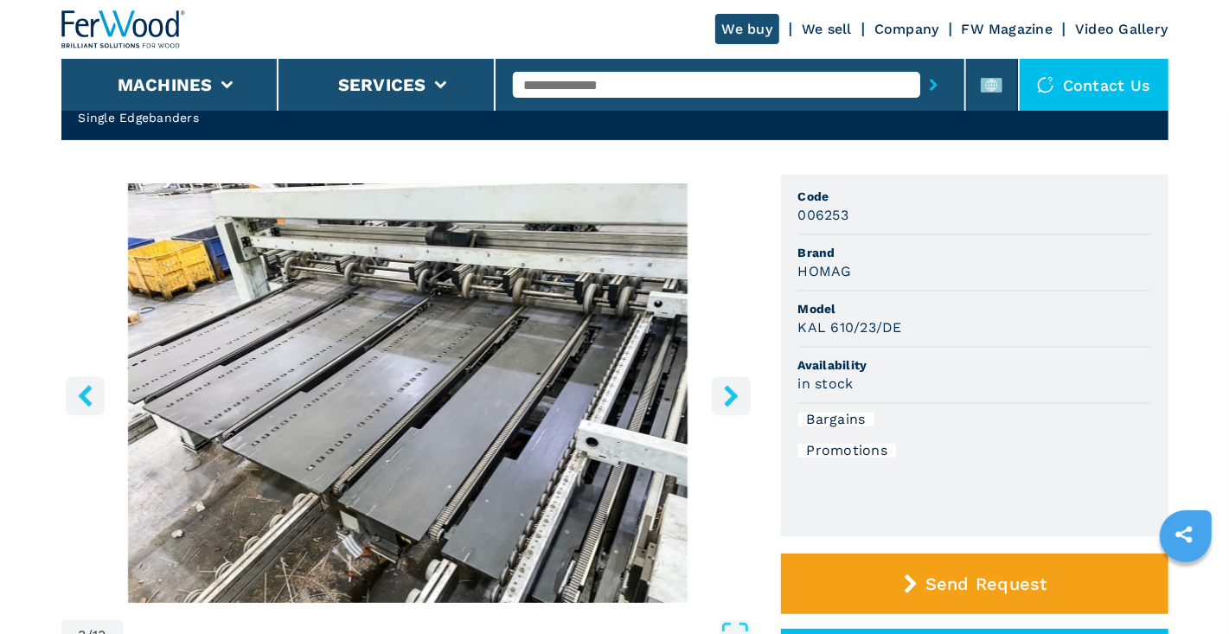
click at [730, 389] on icon "right-button" at bounding box center [731, 396] width 14 height 22
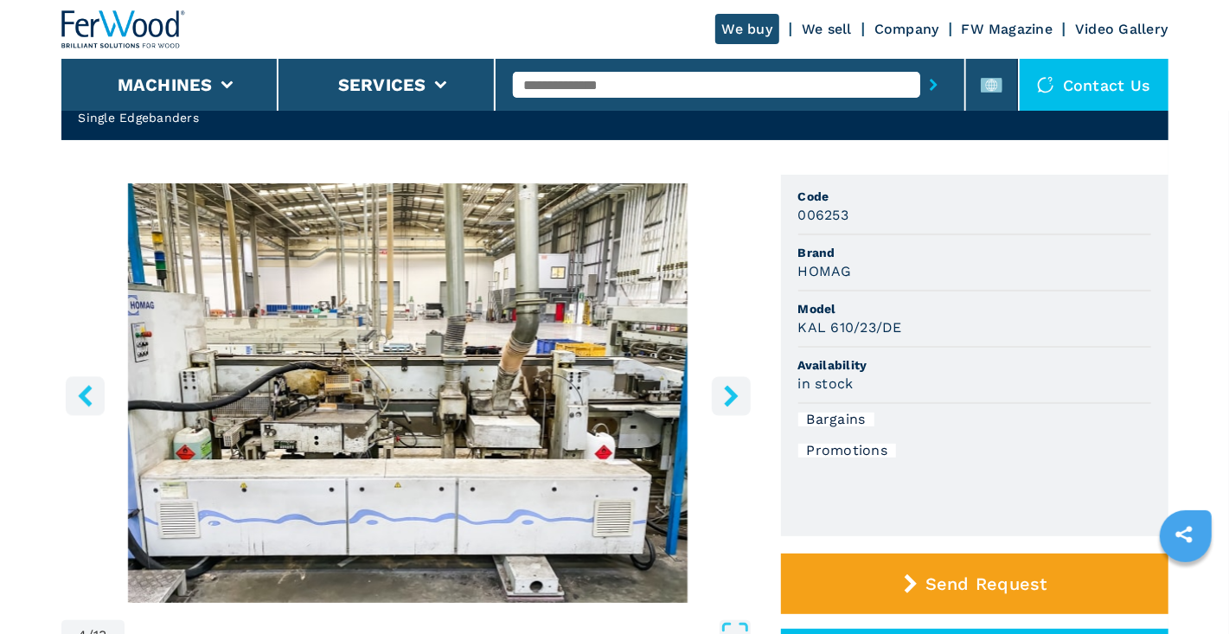
click at [730, 389] on icon "right-button" at bounding box center [731, 396] width 14 height 22
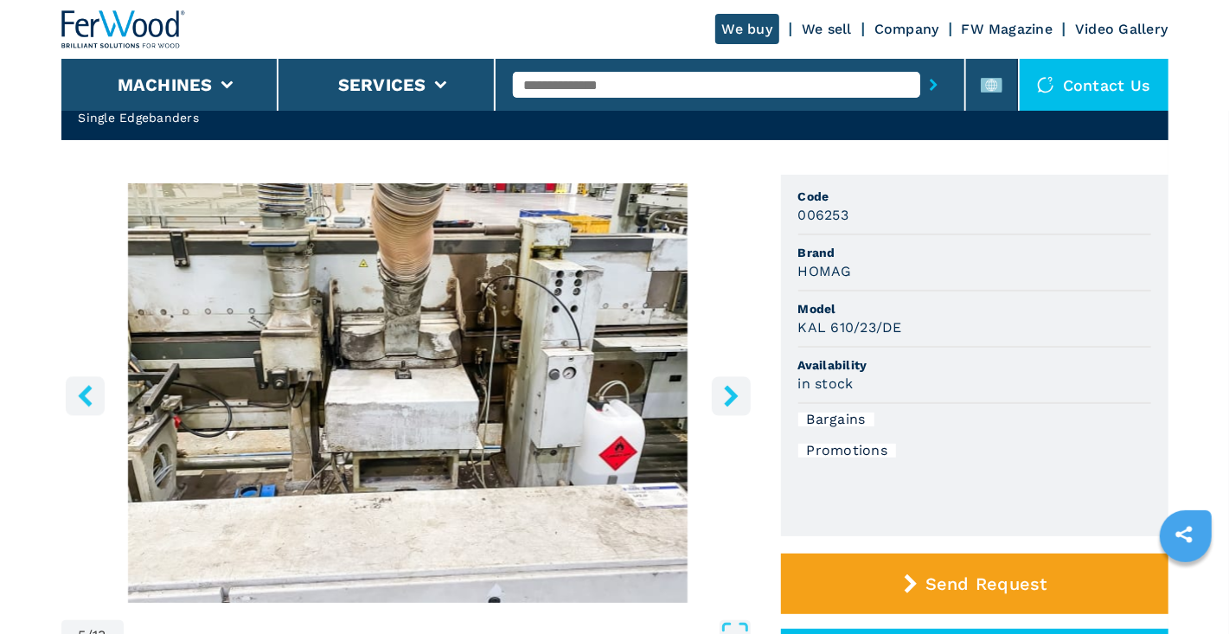
click at [730, 389] on icon "right-button" at bounding box center [731, 396] width 14 height 22
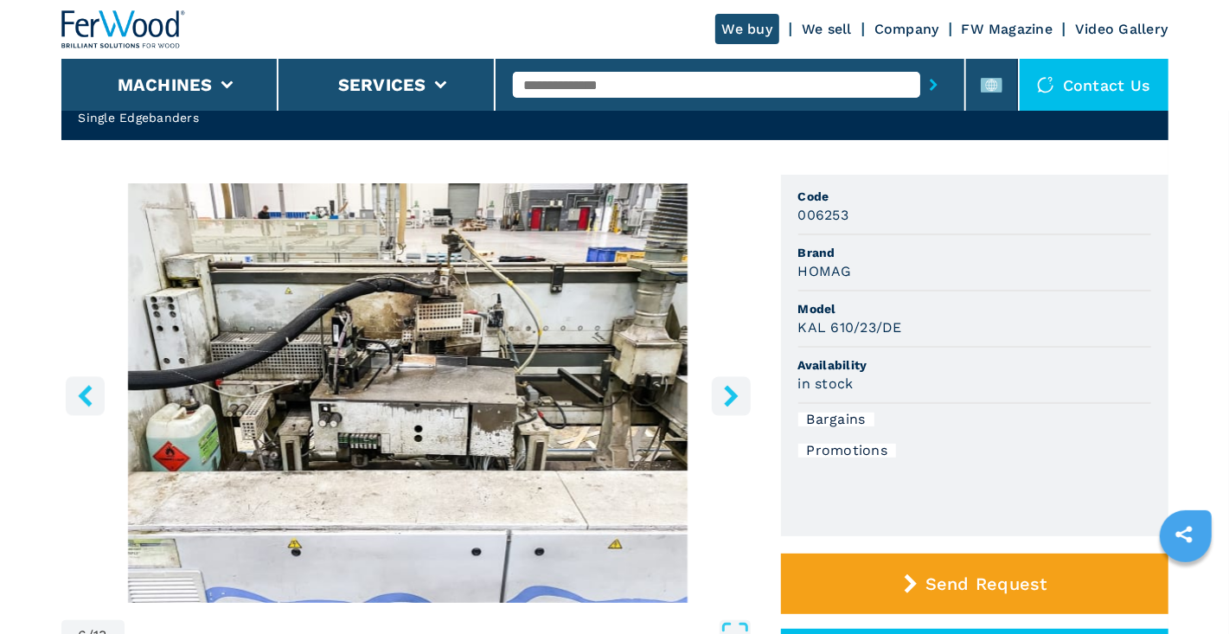
click at [730, 389] on icon "right-button" at bounding box center [731, 396] width 14 height 22
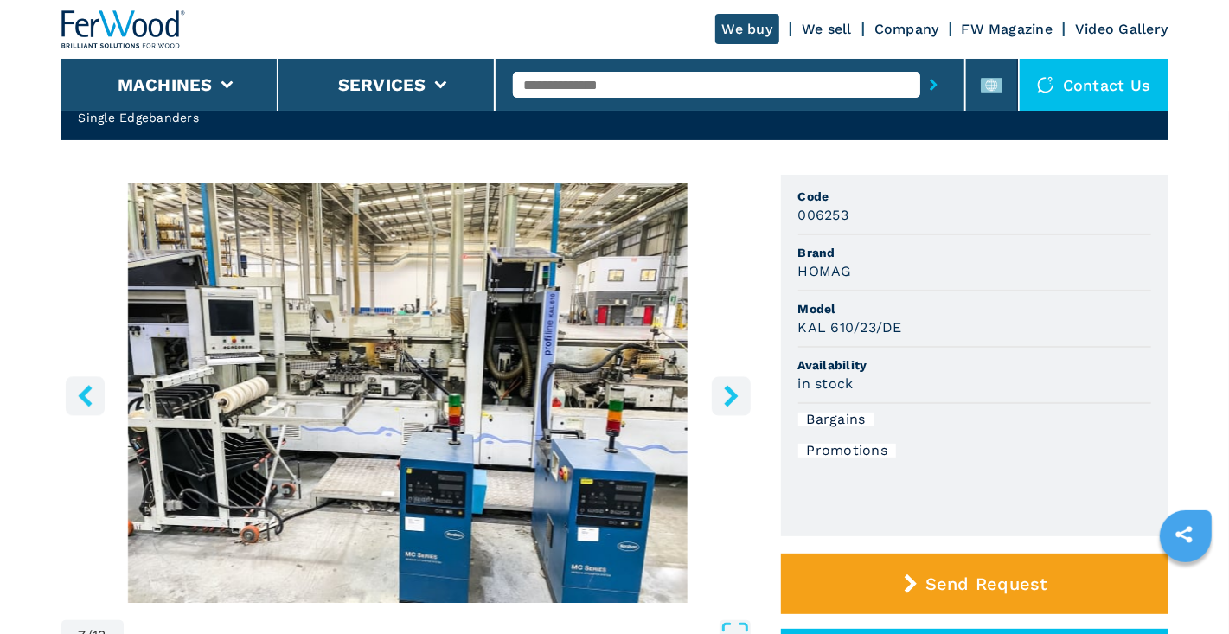
click at [730, 389] on icon "right-button" at bounding box center [731, 396] width 14 height 22
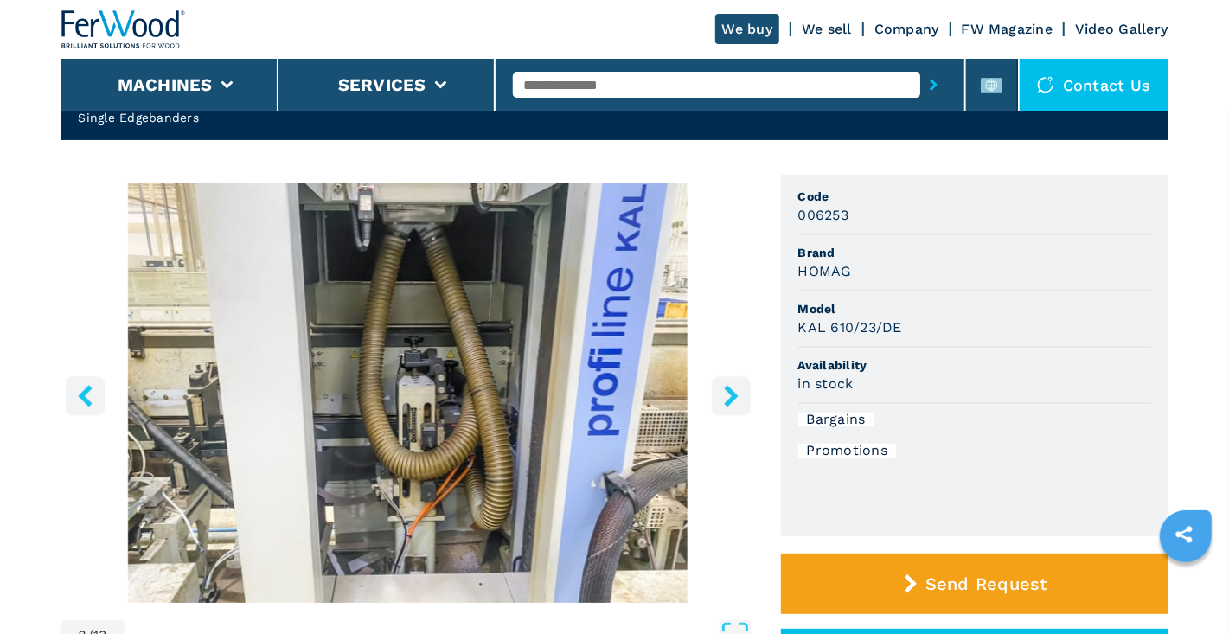
click at [730, 389] on icon "right-button" at bounding box center [731, 396] width 14 height 22
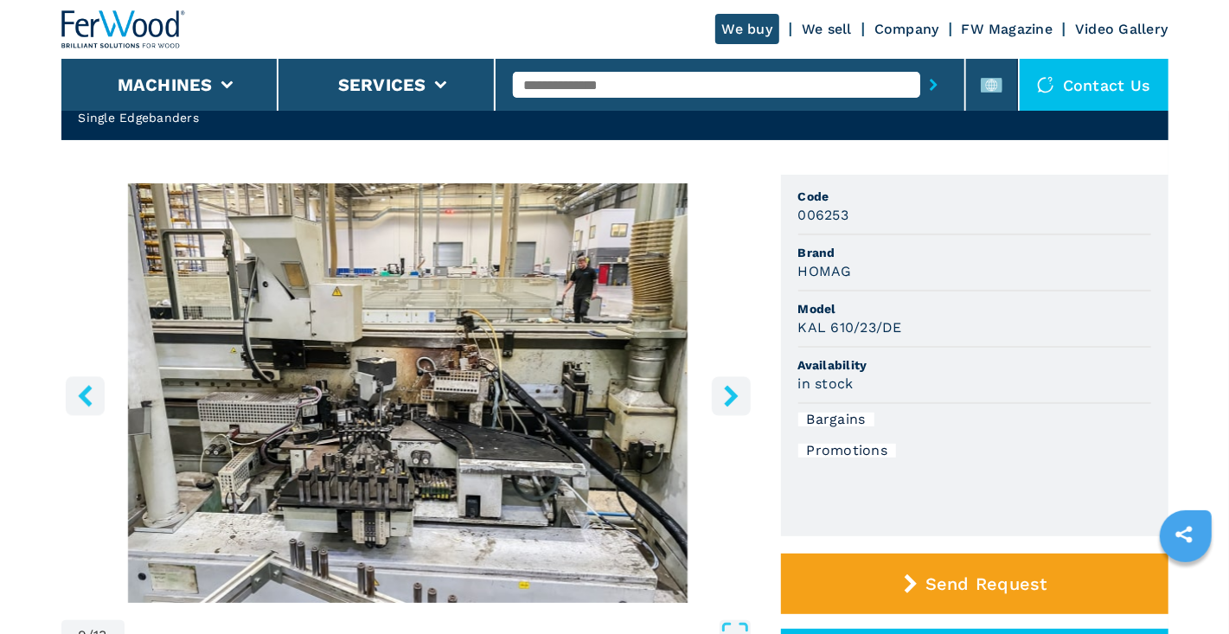
click at [730, 389] on icon "right-button" at bounding box center [731, 396] width 14 height 22
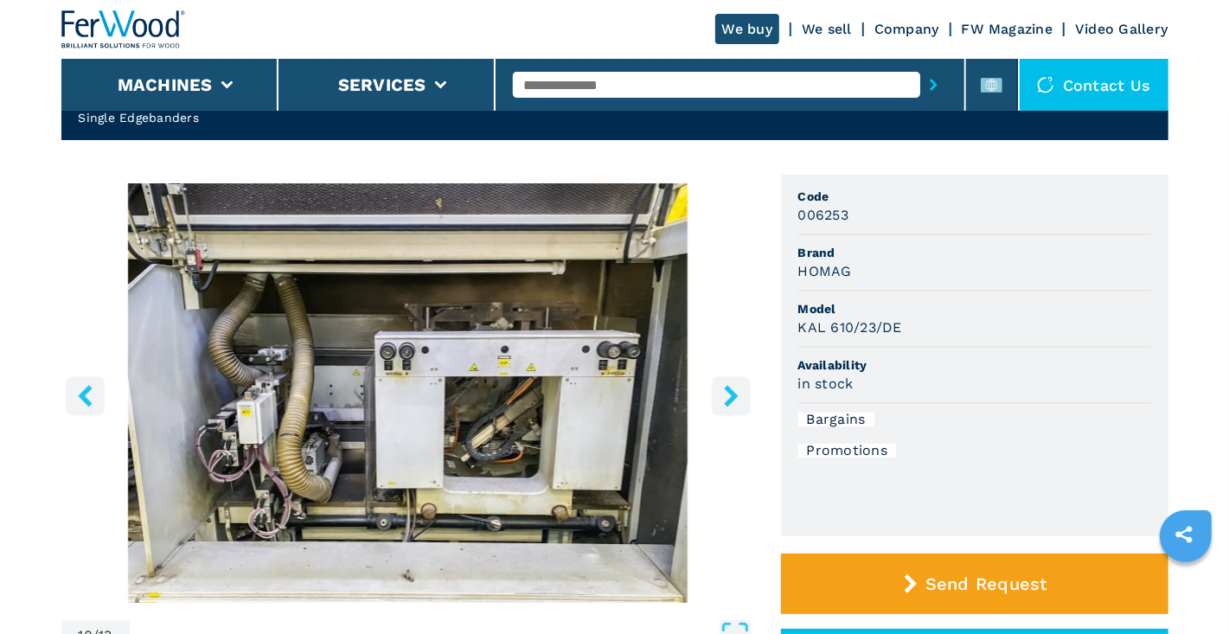
click at [730, 389] on icon "right-button" at bounding box center [731, 396] width 14 height 22
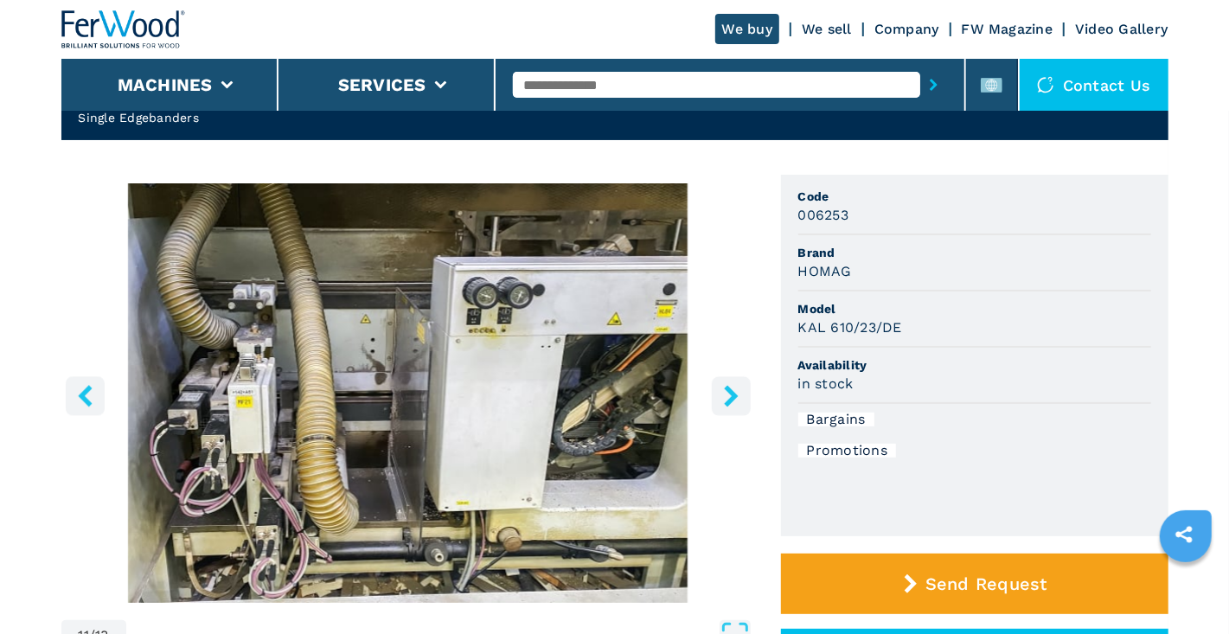
click at [730, 391] on icon "right-button" at bounding box center [731, 396] width 14 height 22
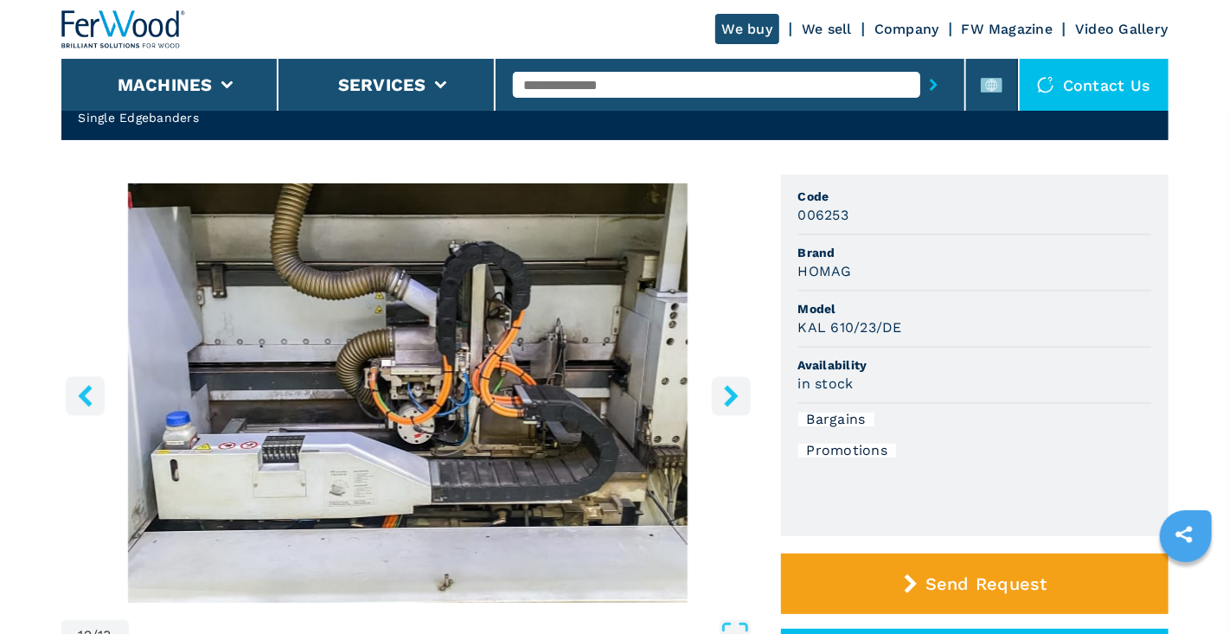
click at [730, 390] on icon "right-button" at bounding box center [731, 396] width 14 height 22
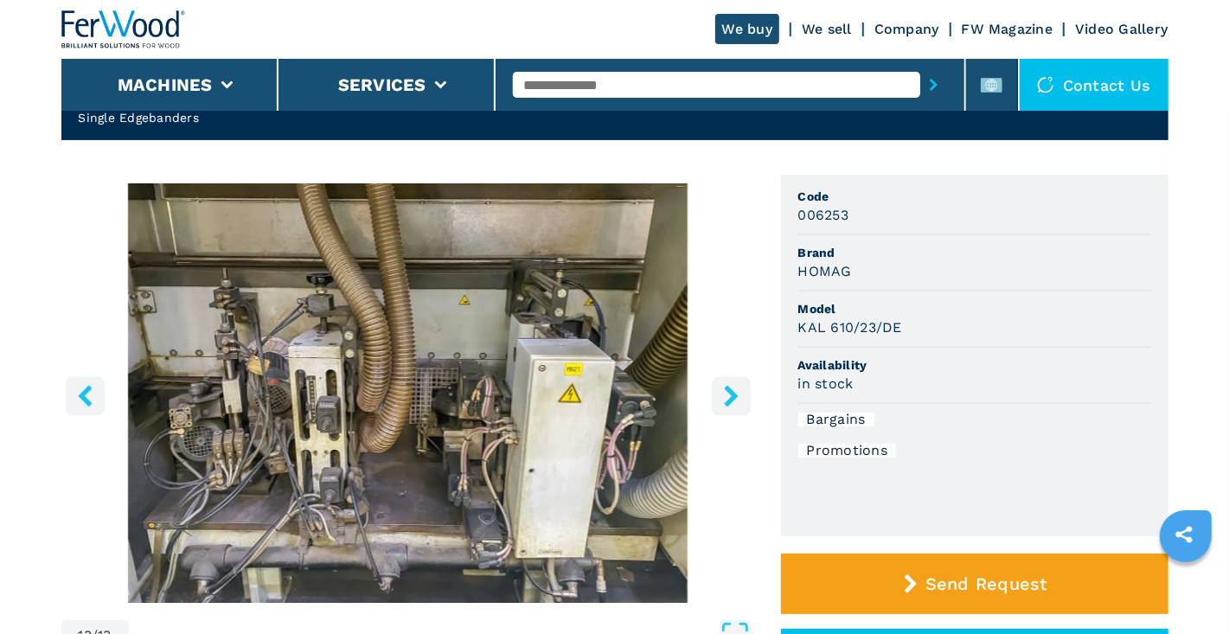
click at [730, 390] on icon "right-button" at bounding box center [731, 396] width 14 height 22
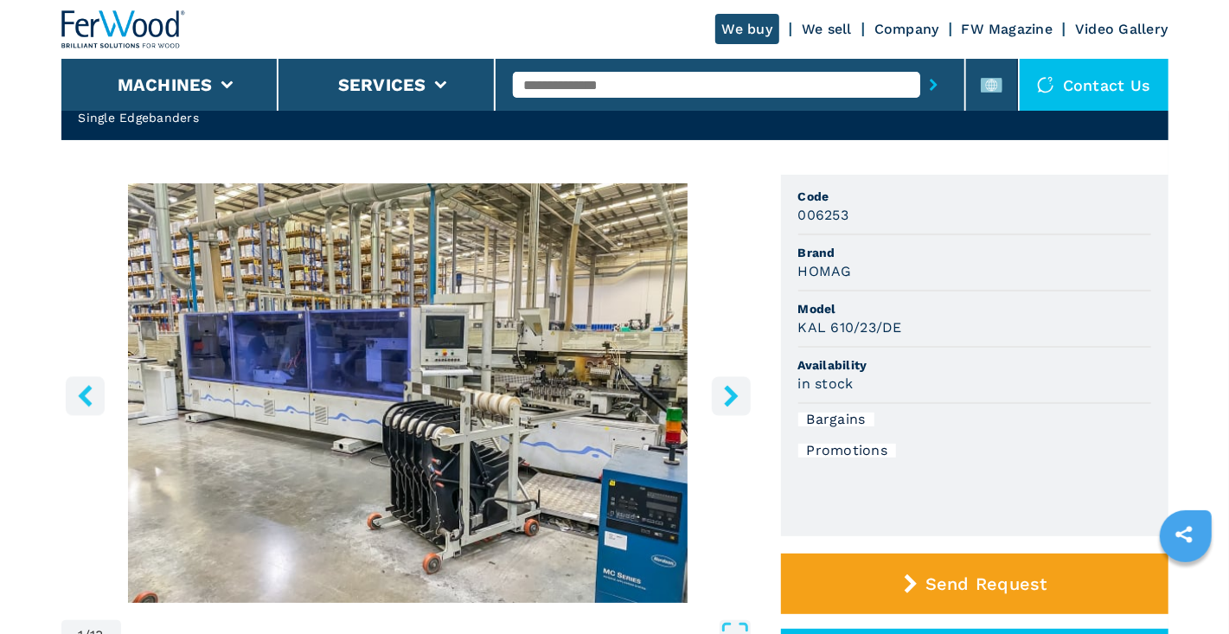
click at [730, 390] on icon "right-button" at bounding box center [731, 396] width 14 height 22
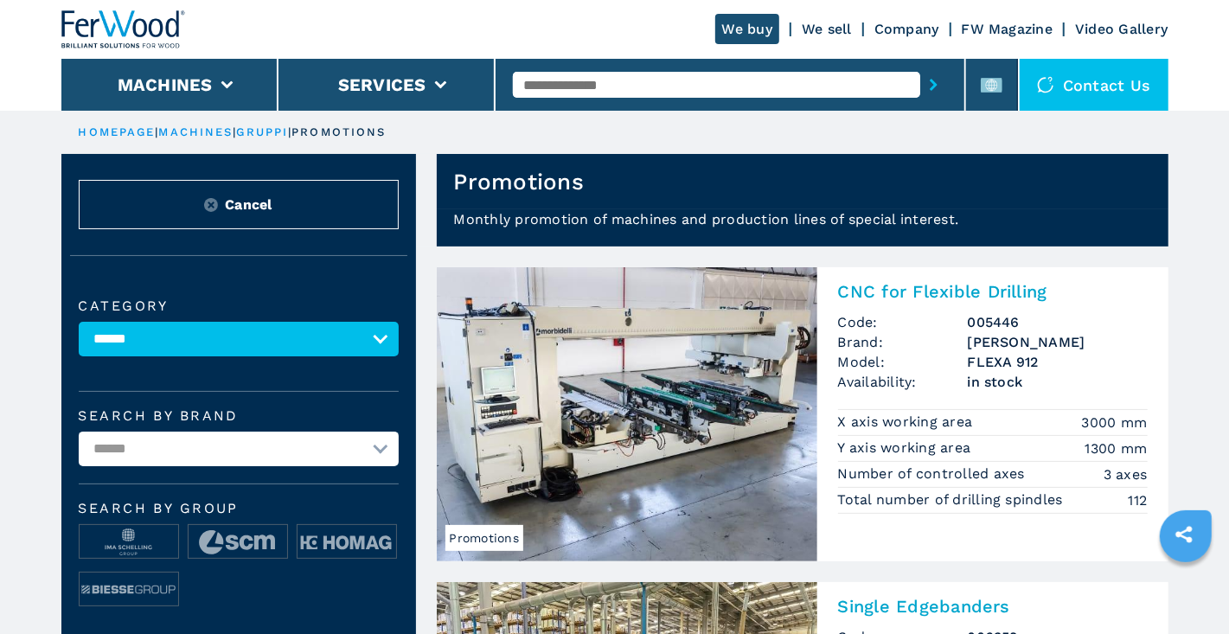
click at [937, 35] on link "Company" at bounding box center [906, 29] width 65 height 16
click at [922, 26] on link "Company" at bounding box center [906, 29] width 65 height 16
